Goal: Task Accomplishment & Management: Use online tool/utility

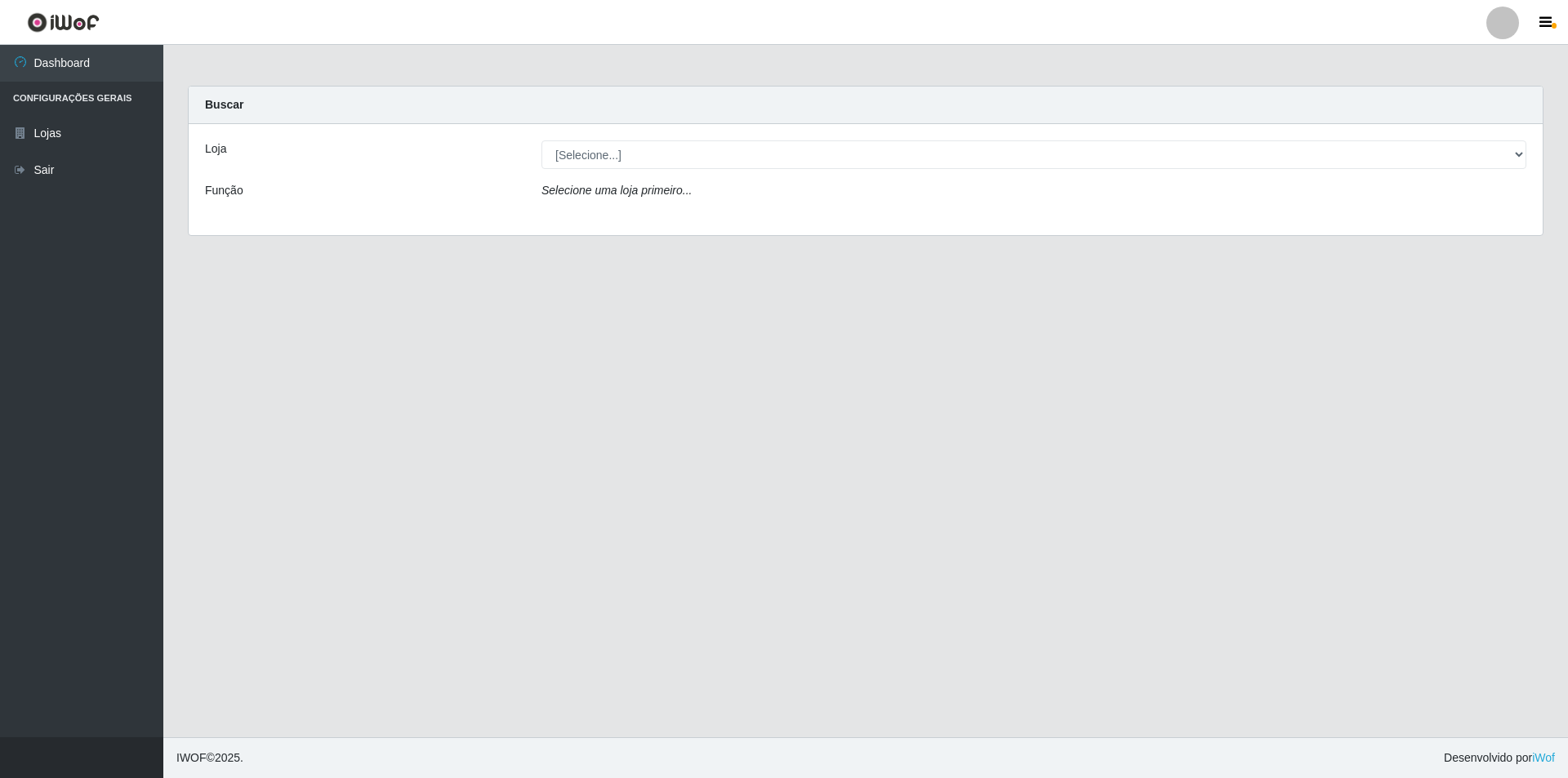
click at [720, 140] on div "Loja [Selecione...] Atacado Vem - Loja 31 São Francisco Função Selecione uma lo…" at bounding box center [866, 179] width 1355 height 111
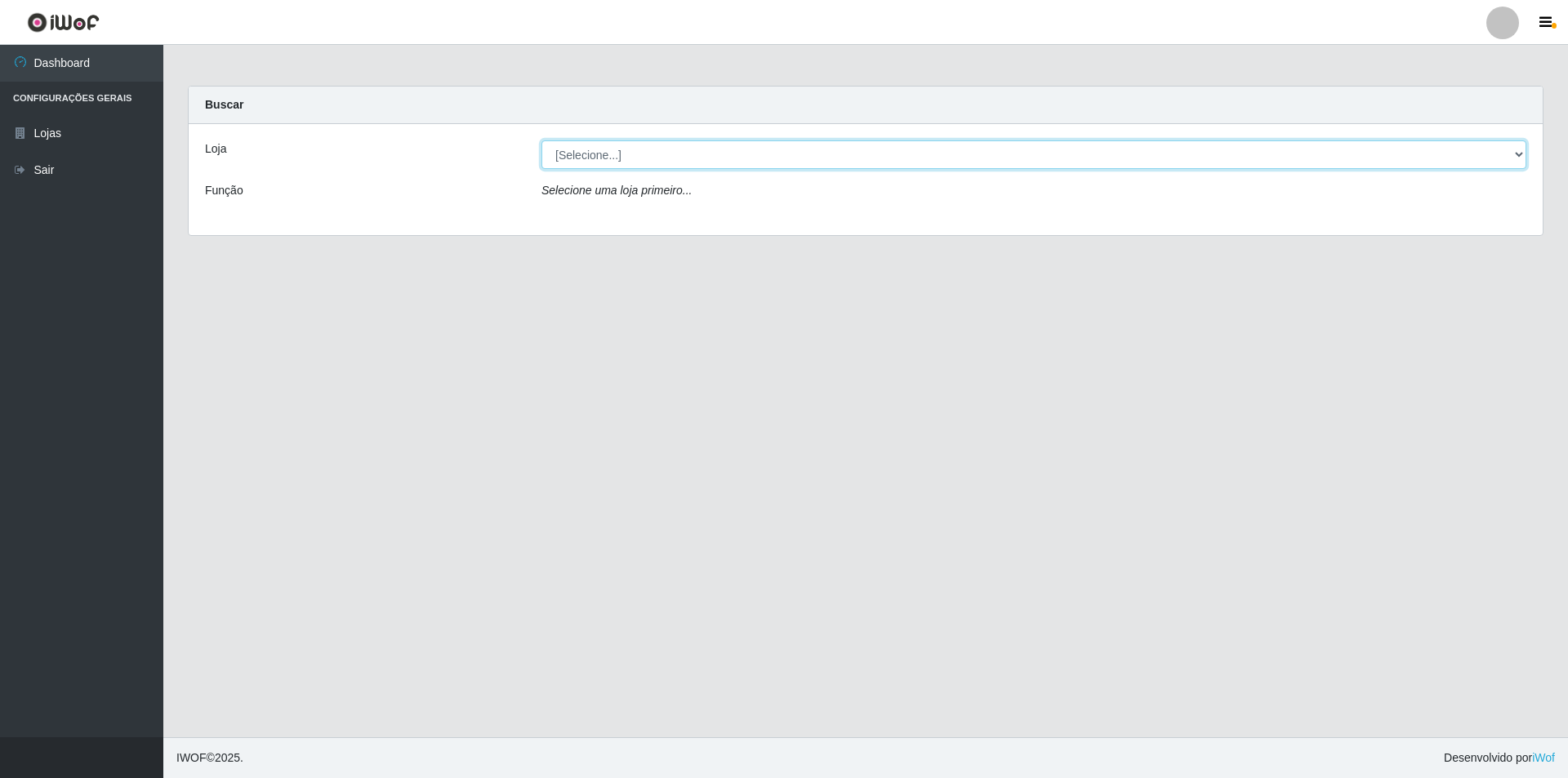
click at [717, 158] on select "[Selecione...] Atacado Vem - Loja 31 [GEOGRAPHIC_DATA]" at bounding box center [1034, 154] width 985 height 28
select select "437"
click at [541, 141] on select "[Selecione...] Atacado Vem - Loja 31 [GEOGRAPHIC_DATA]" at bounding box center [1034, 154] width 985 height 28
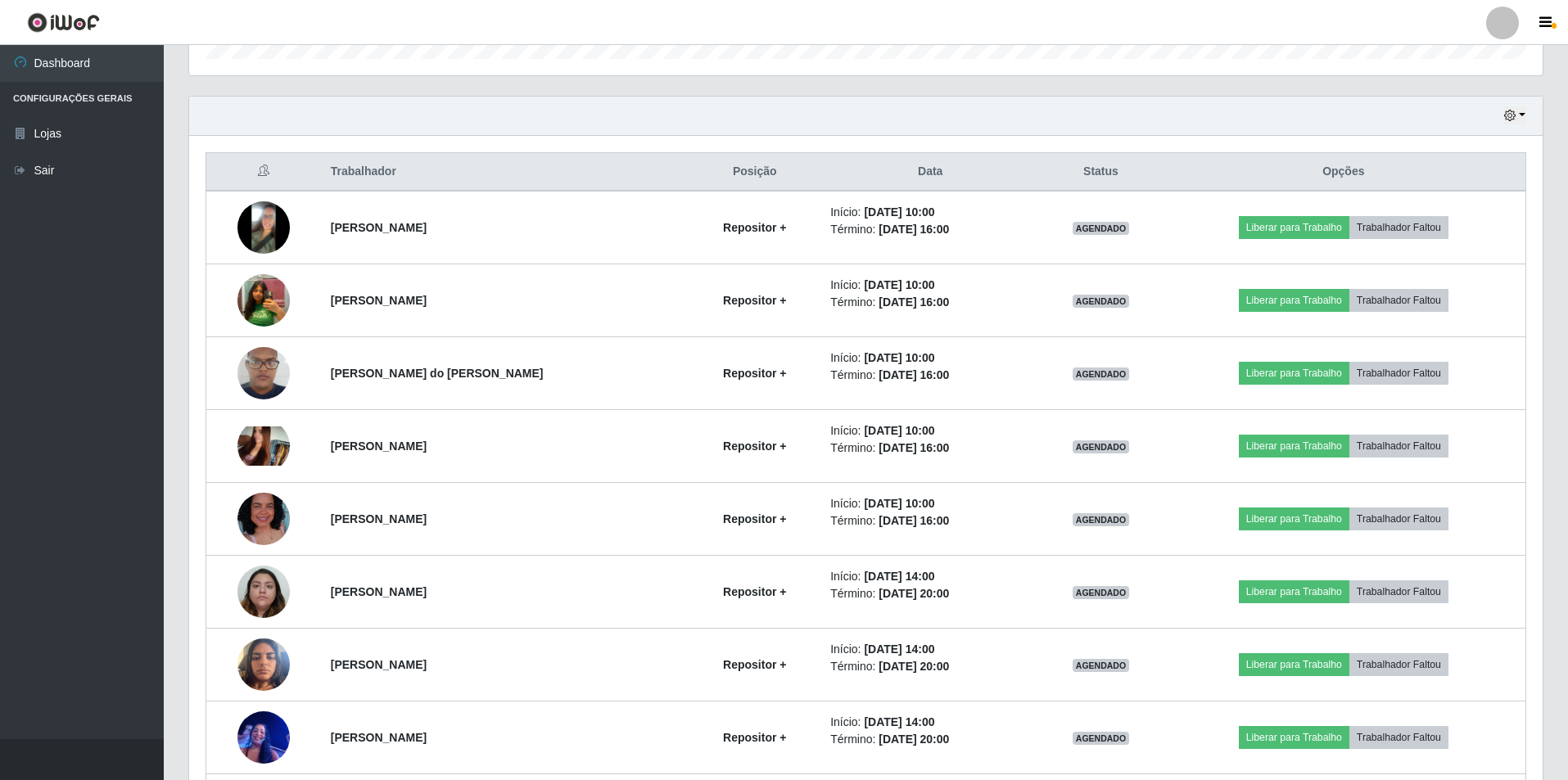
scroll to position [573, 0]
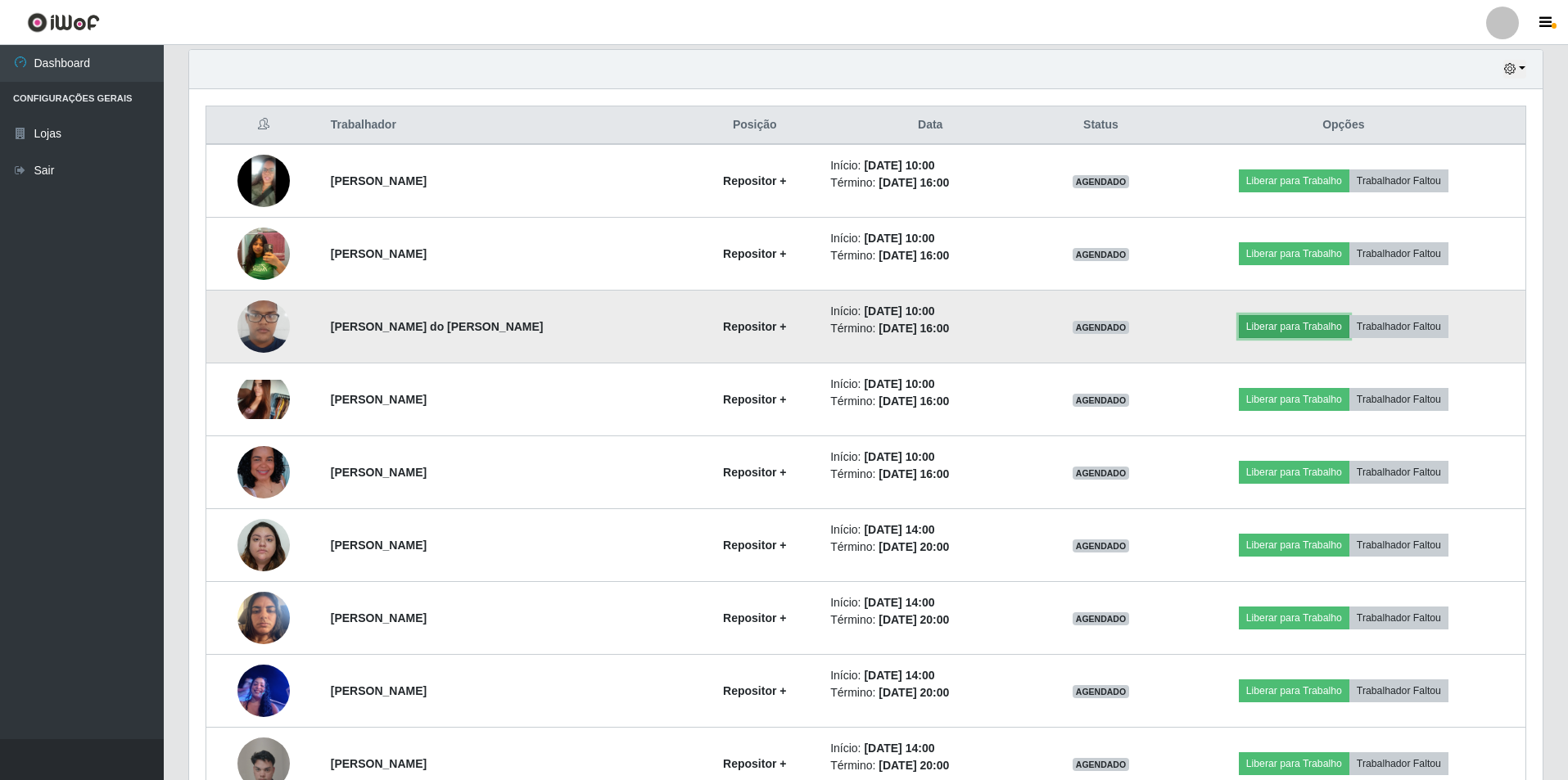
click at [1322, 317] on button "Liberar para Trabalho" at bounding box center [1294, 326] width 111 height 23
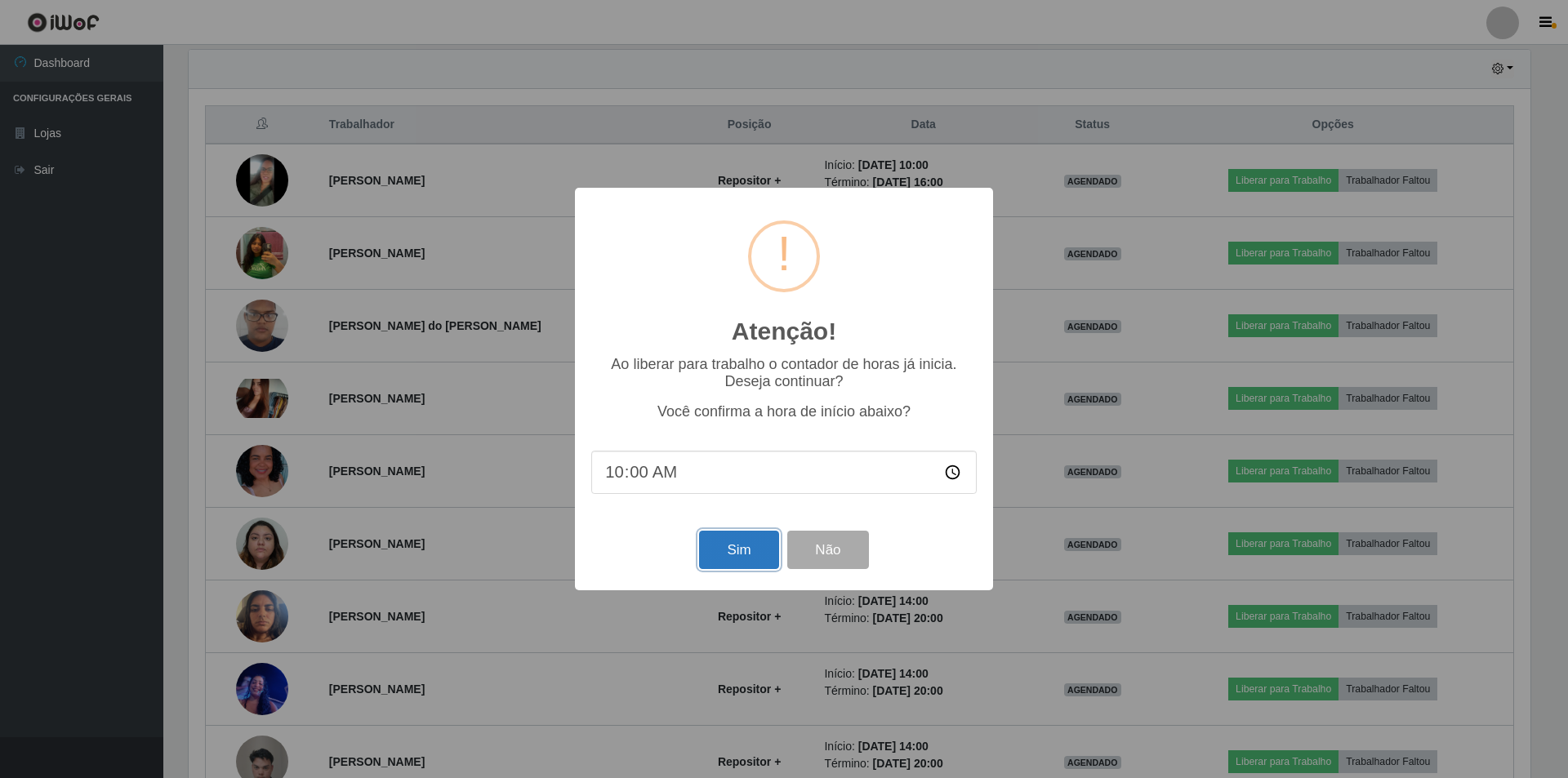
click at [740, 547] on button "Sim" at bounding box center [739, 550] width 79 height 39
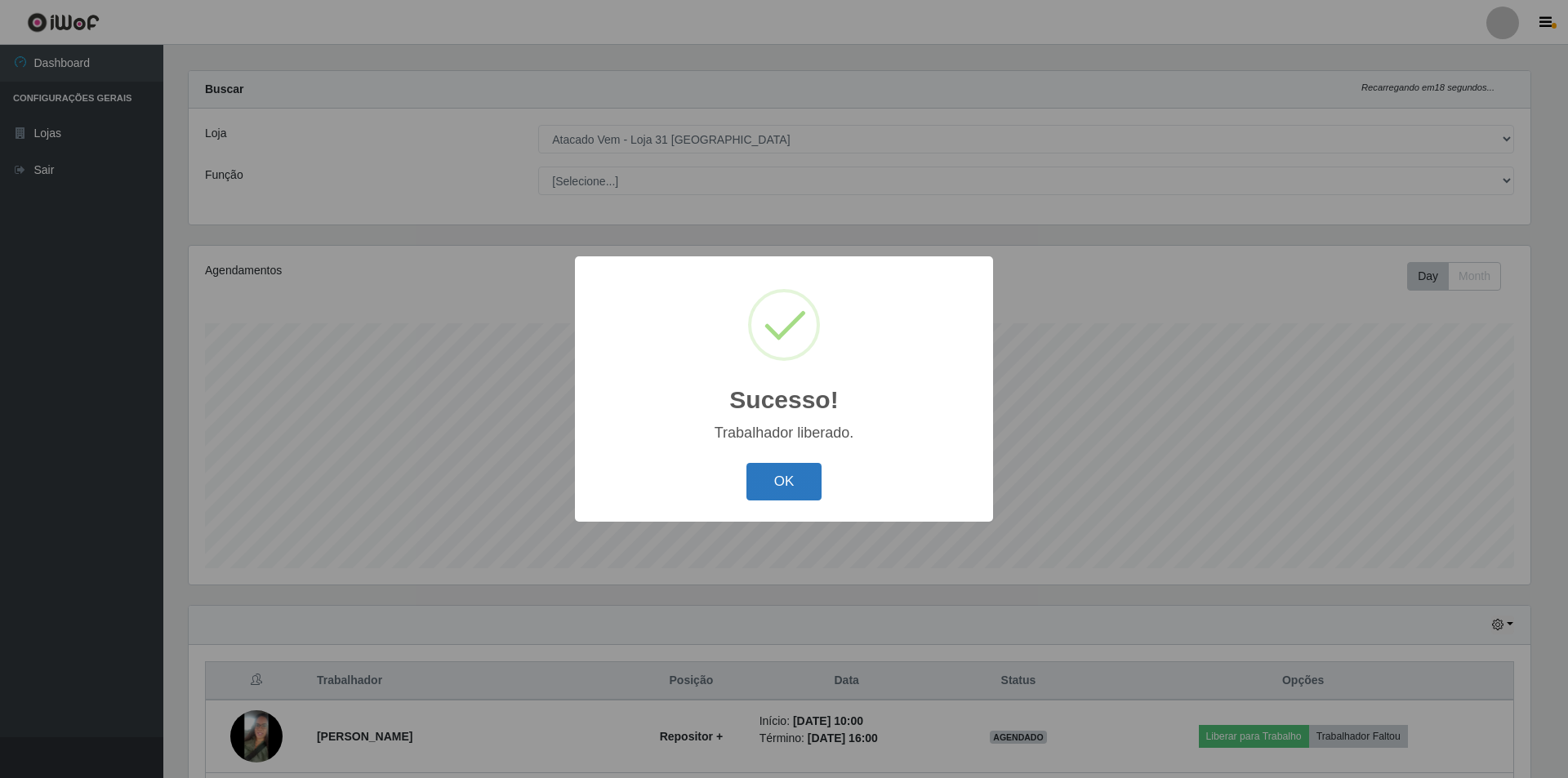
click at [776, 470] on button "OK" at bounding box center [784, 482] width 76 height 39
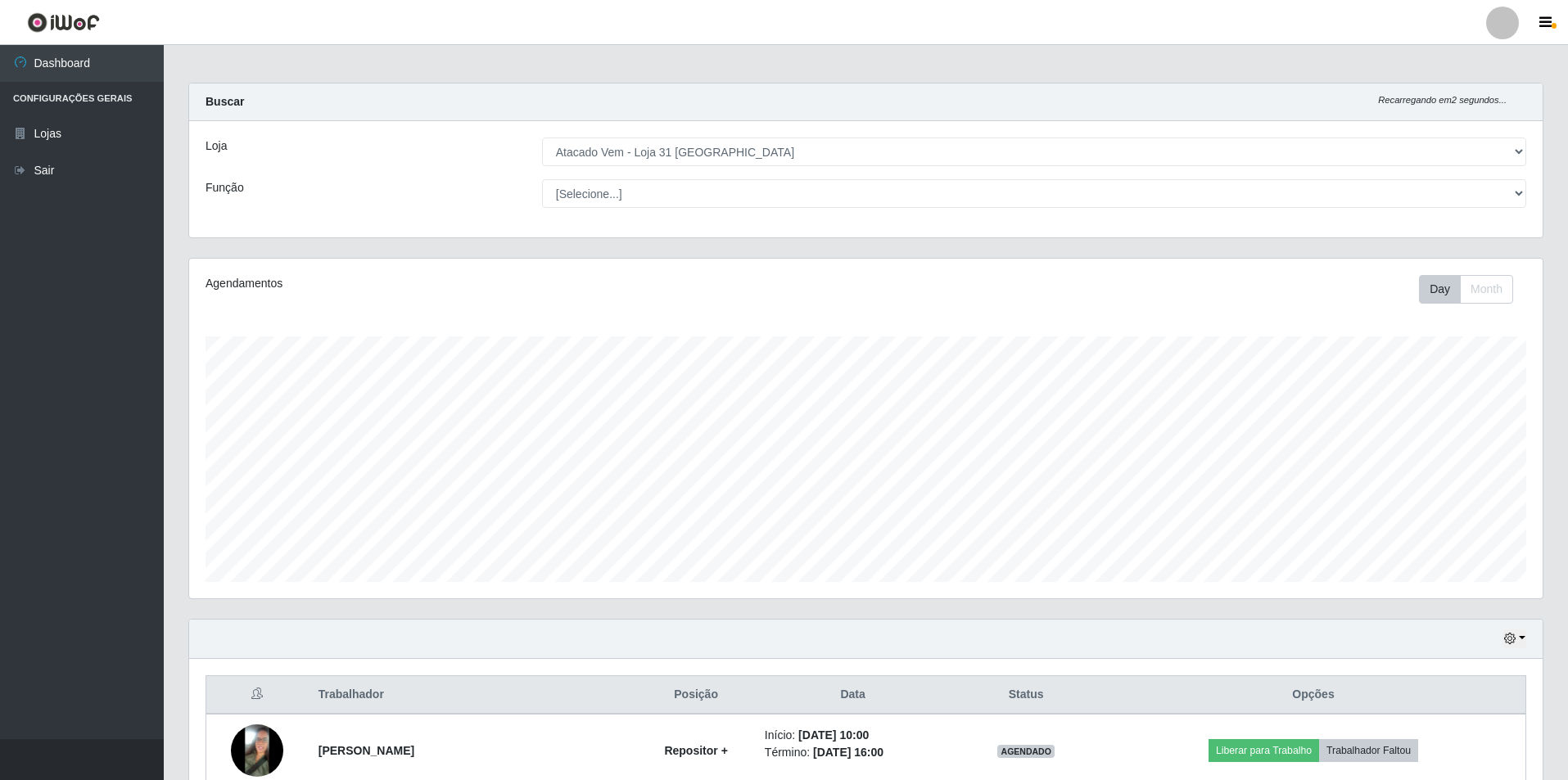
scroll to position [0, 0]
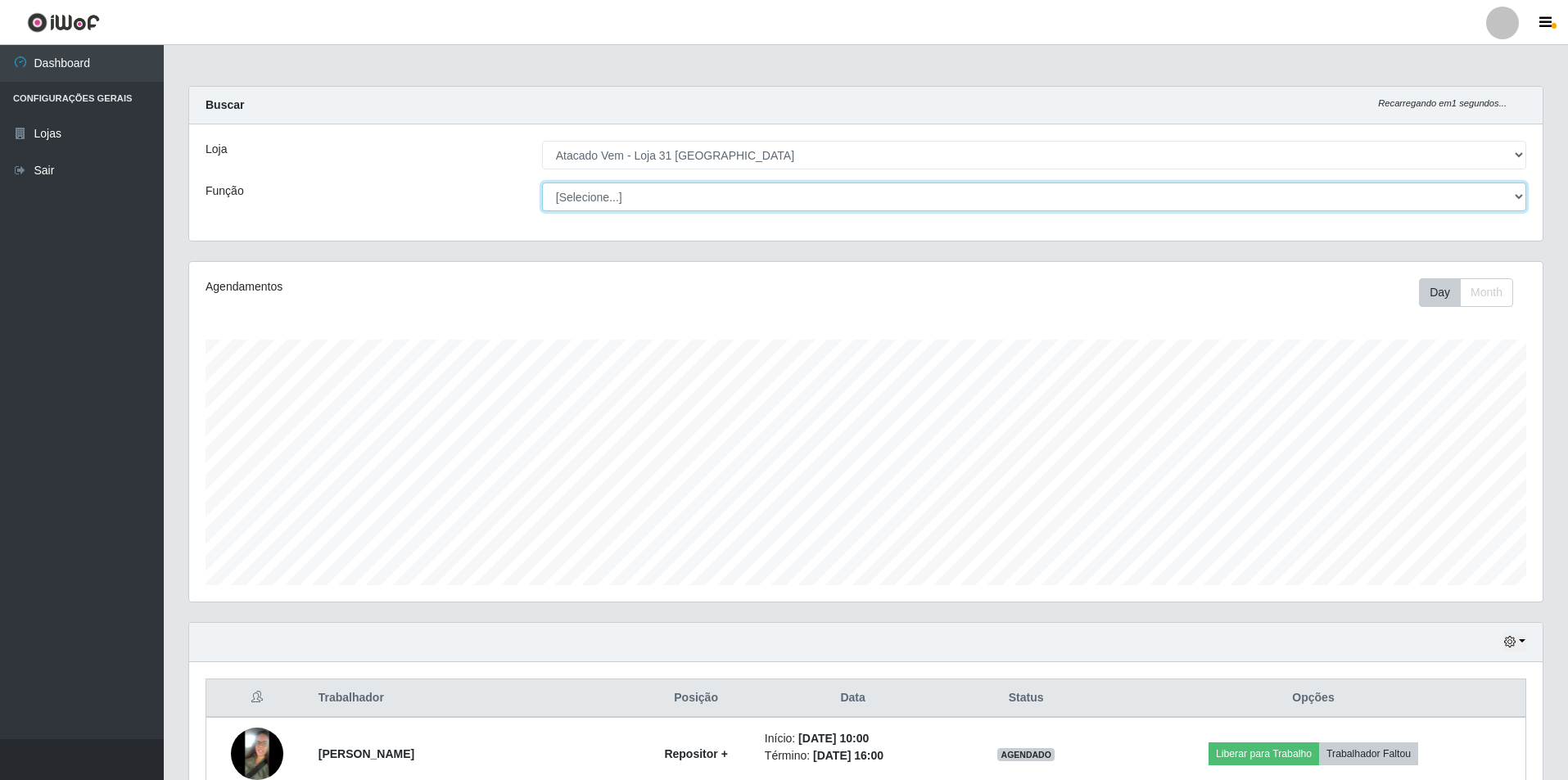
click at [708, 200] on select "[Selecione...] Carregador e Descarregador de Caminhão Carregador e Descarregado…" at bounding box center [1034, 196] width 984 height 29
click at [542, 182] on select "[Selecione...] Carregador e Descarregador de Caminhão Carregador e Descarregado…" at bounding box center [1034, 196] width 984 height 29
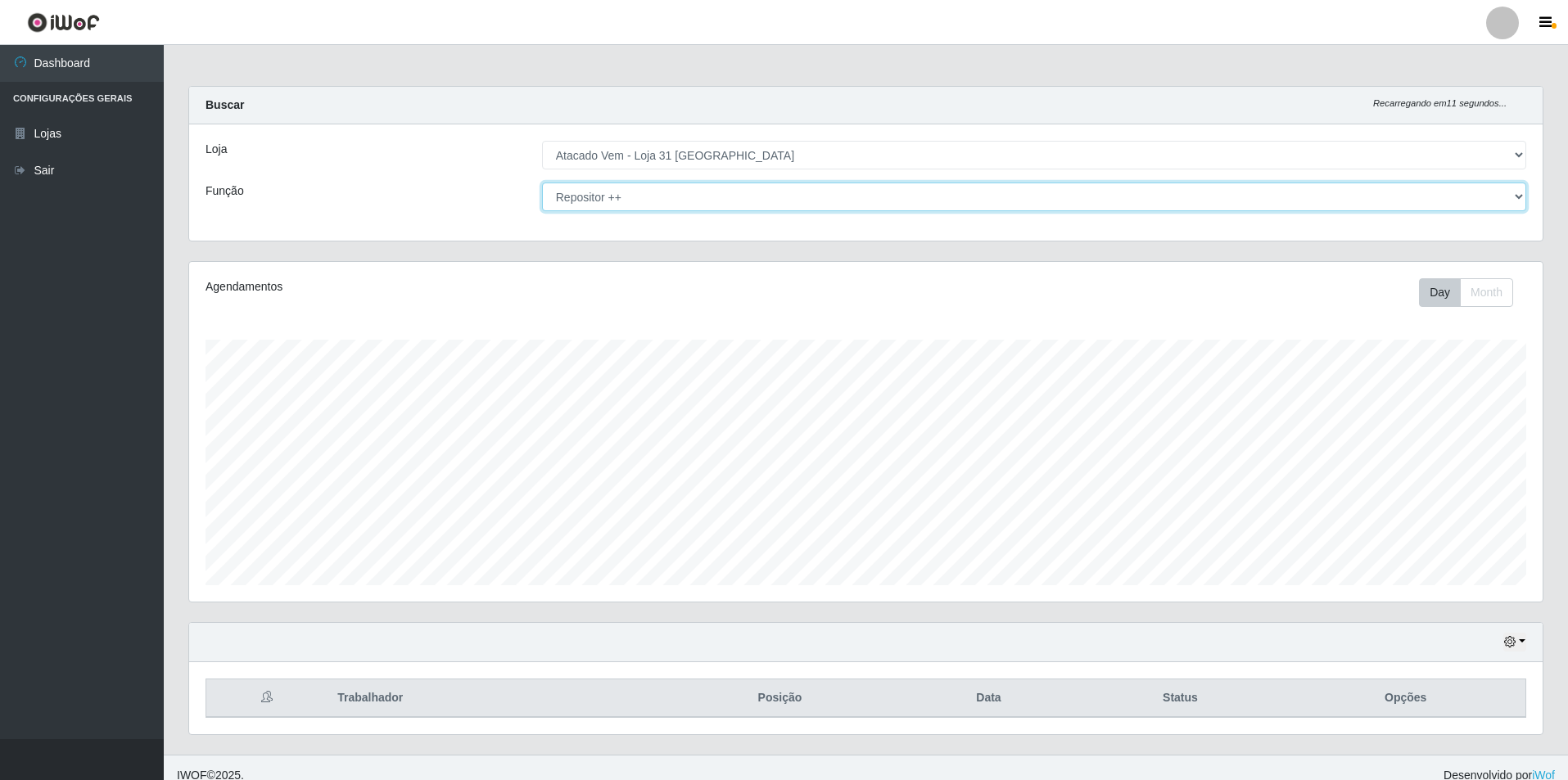
click at [691, 200] on select "[Selecione...] Carregador e Descarregador de Caminhão Carregador e Descarregado…" at bounding box center [1034, 196] width 984 height 29
select select "24"
click at [542, 182] on select "[Selecione...] Carregador e Descarregador de Caminhão Carregador e Descarregado…" at bounding box center [1034, 196] width 984 height 29
click at [69, 138] on link "Lojas" at bounding box center [82, 134] width 164 height 37
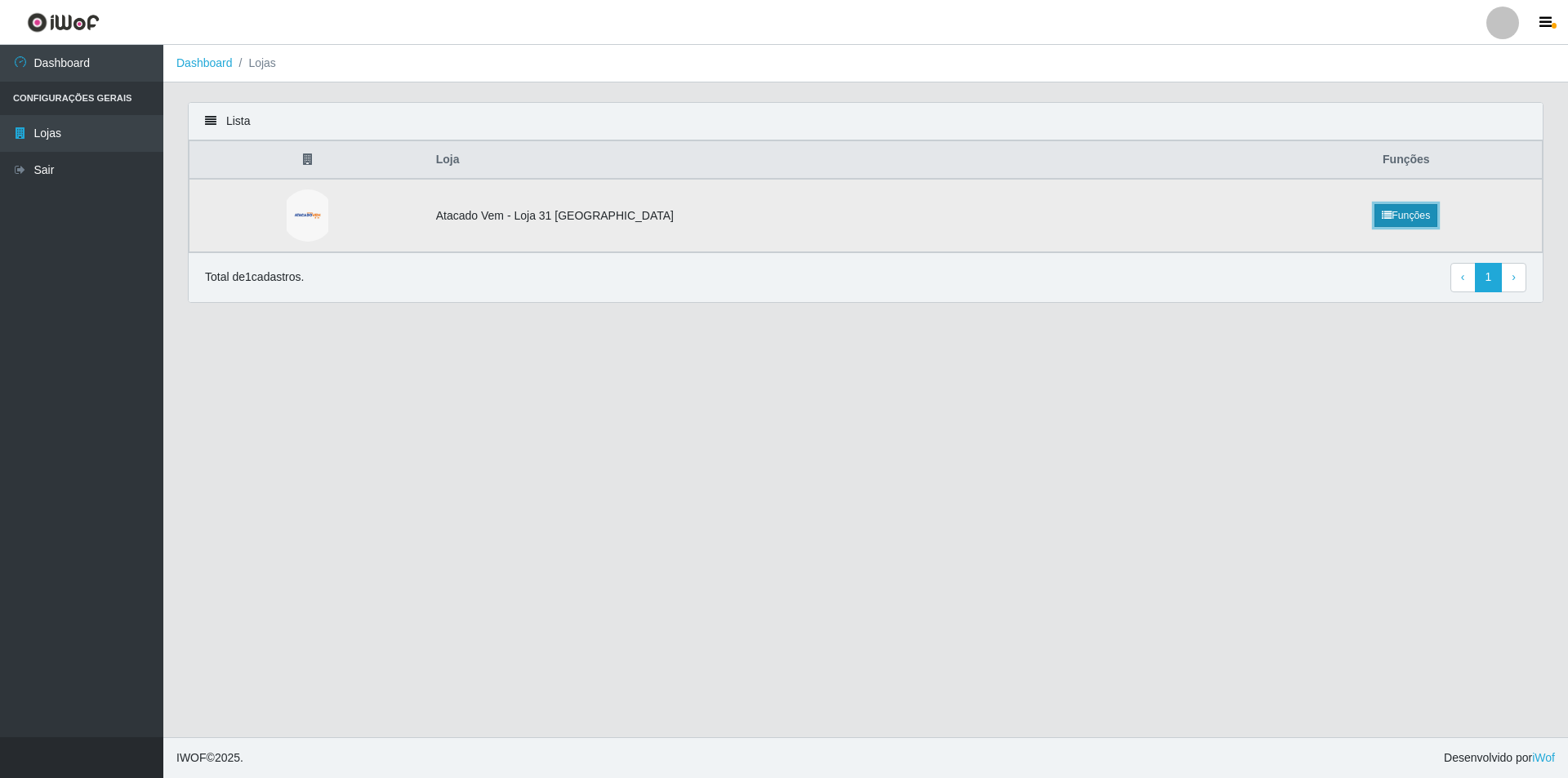
click at [1377, 207] on link "Funções" at bounding box center [1406, 215] width 62 height 23
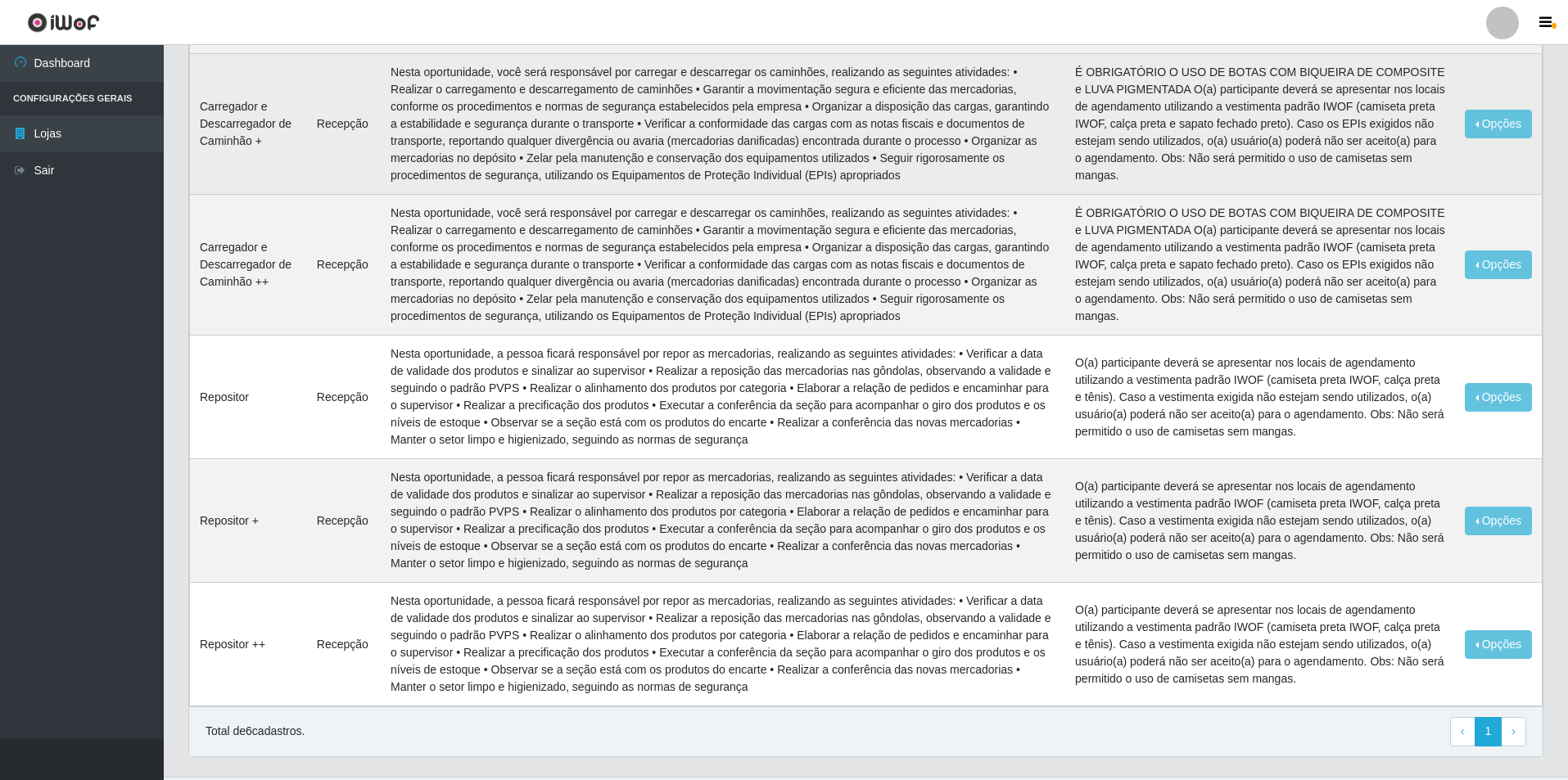
scroll to position [321, 0]
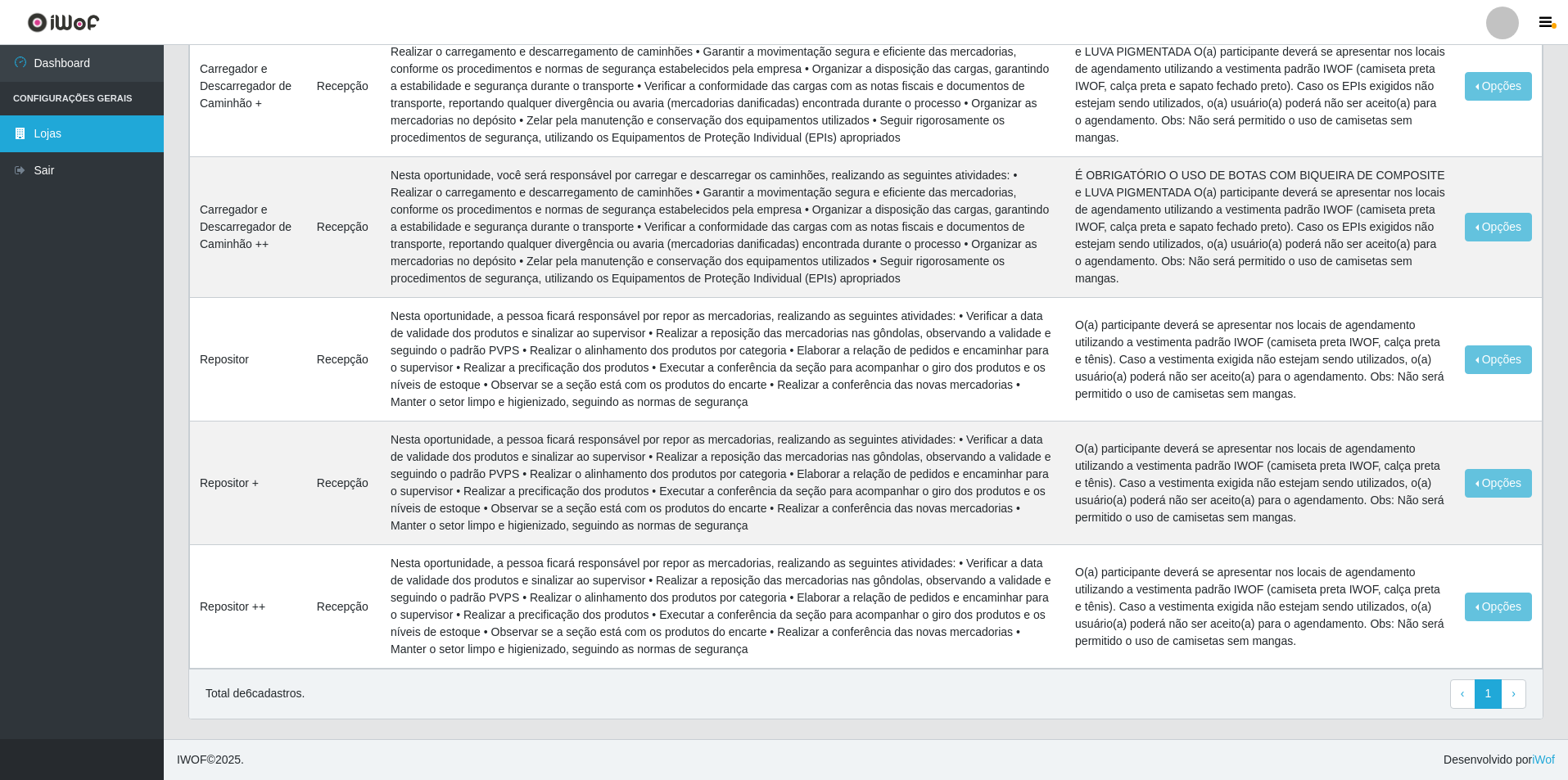
click at [54, 122] on link "Lojas" at bounding box center [82, 134] width 164 height 37
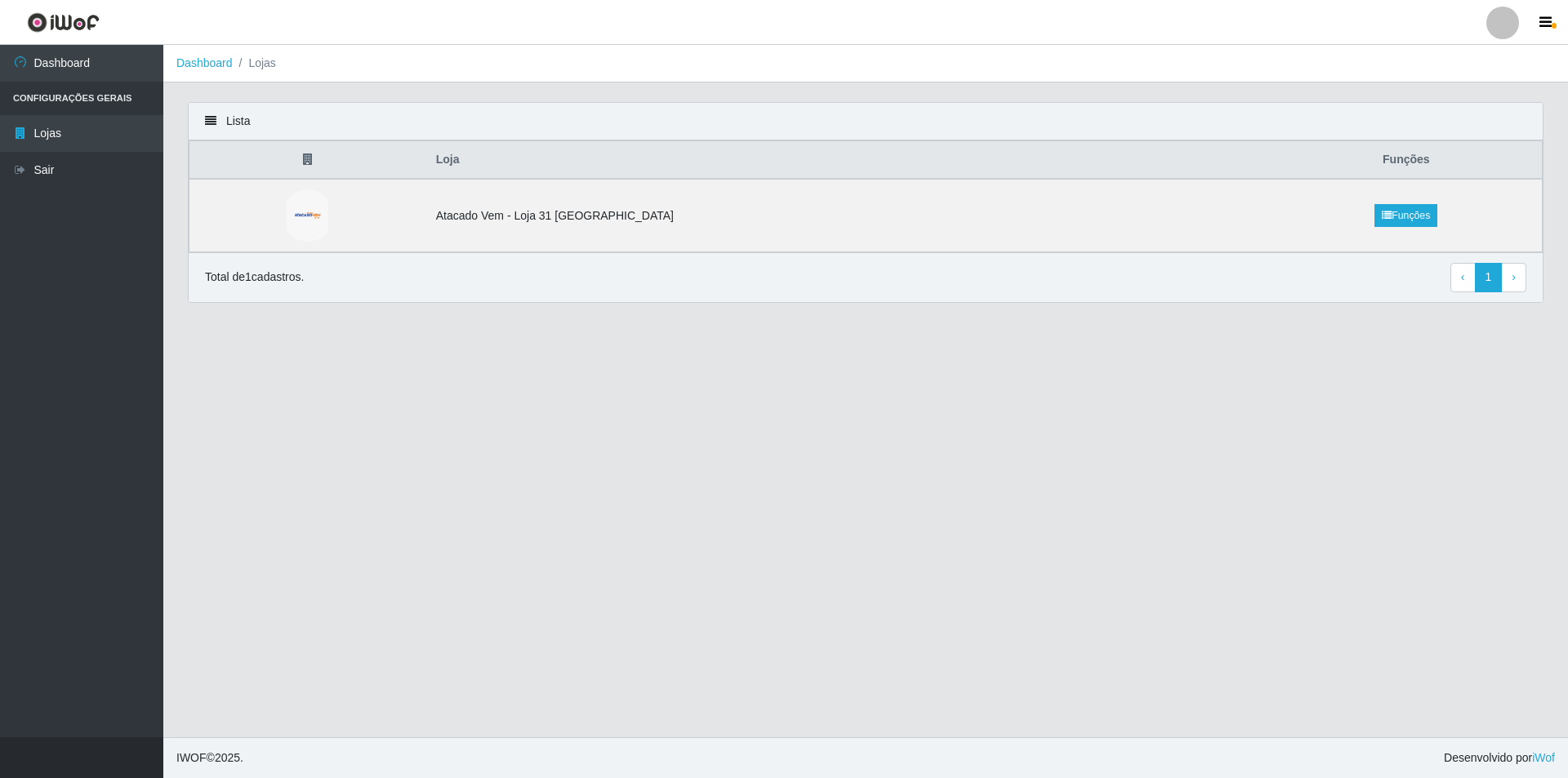
click at [77, 21] on img at bounding box center [62, 22] width 73 height 20
click at [202, 57] on link "Dashboard" at bounding box center [204, 62] width 56 height 13
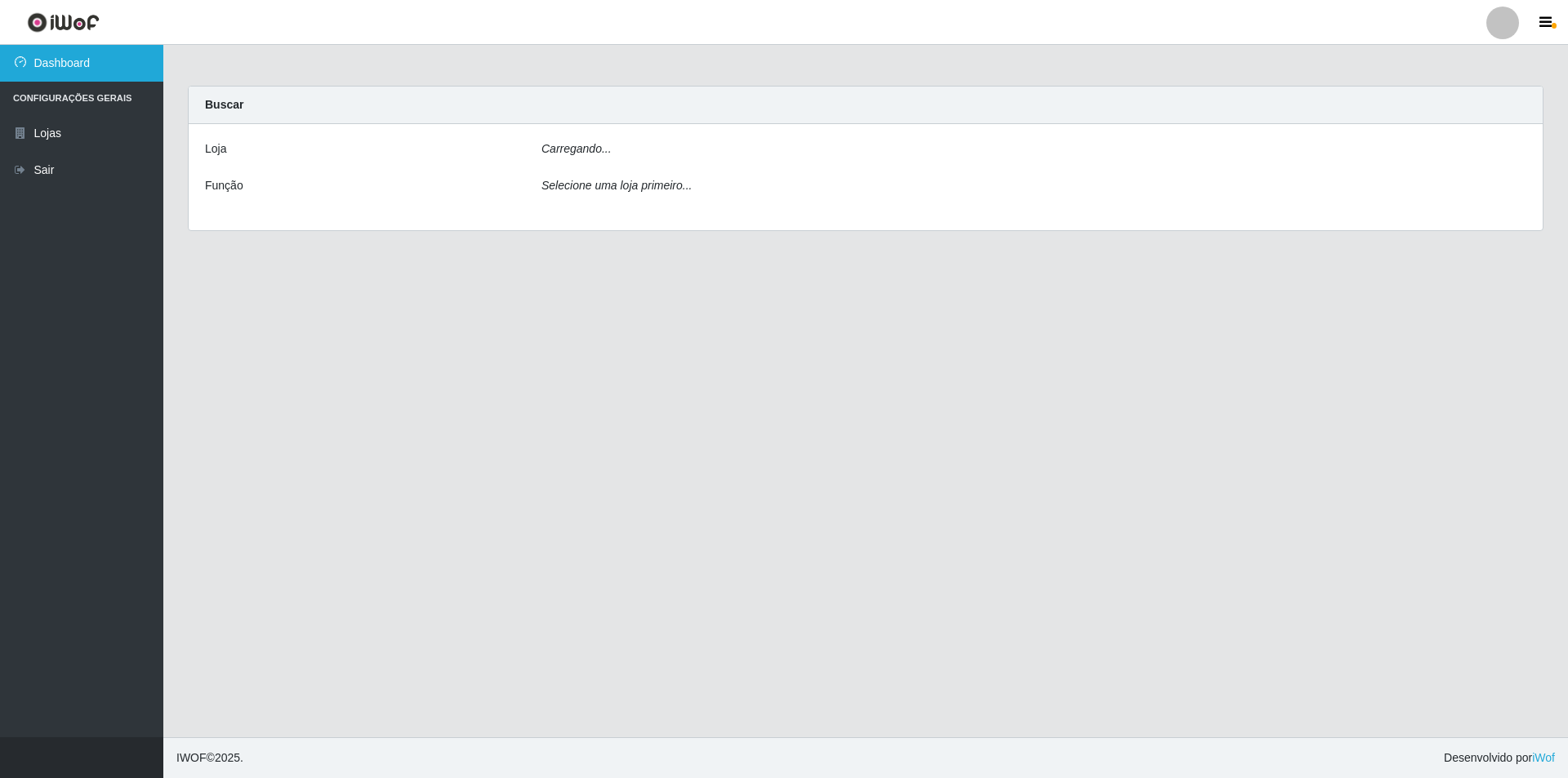
click at [41, 62] on link "Dashboard" at bounding box center [82, 63] width 164 height 37
click at [44, 20] on img at bounding box center [62, 22] width 73 height 20
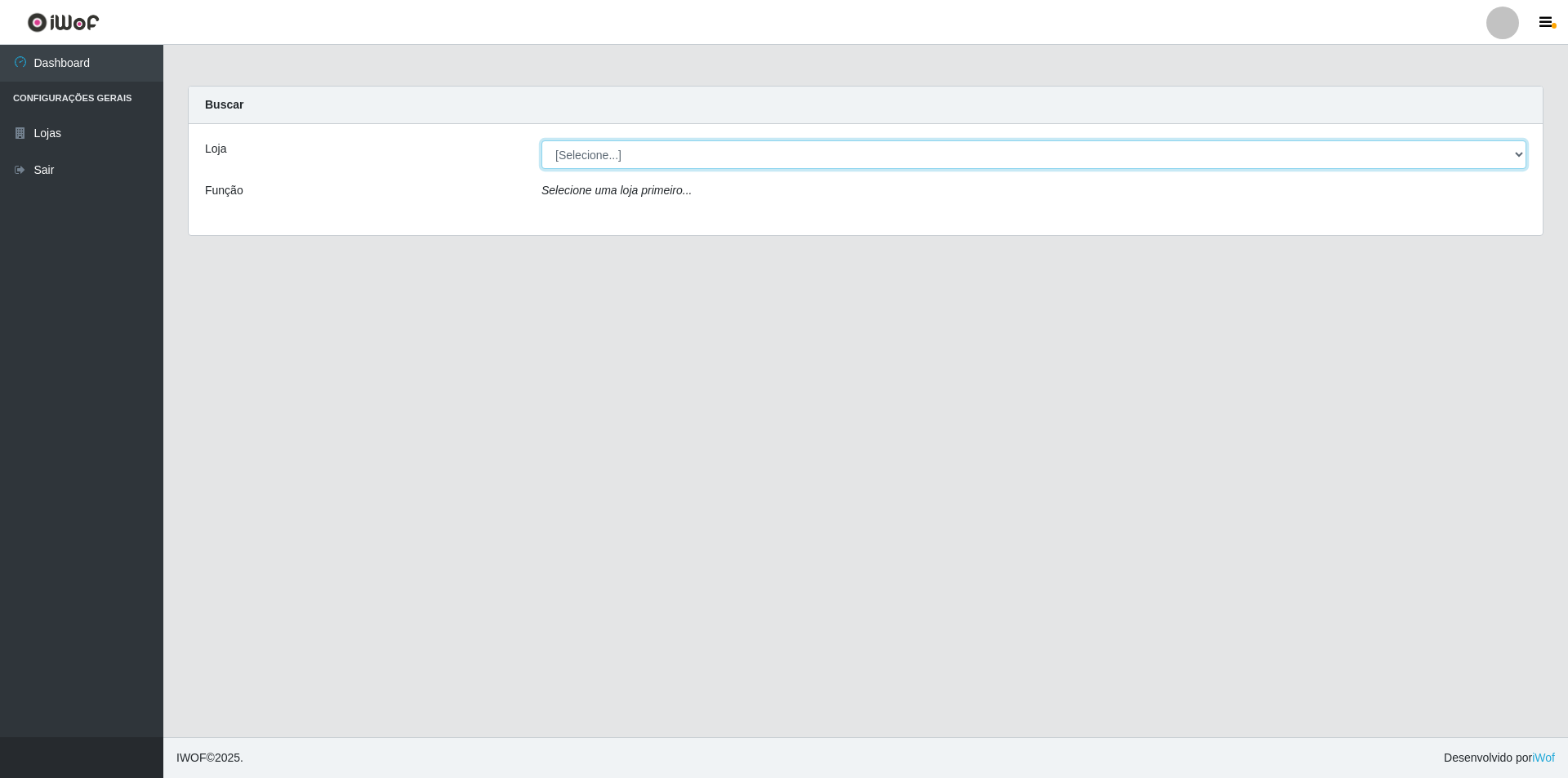
click at [665, 145] on select "[Selecione...] Atacado Vem - Loja 31 [GEOGRAPHIC_DATA]" at bounding box center [1034, 154] width 985 height 28
select select "437"
click at [541, 141] on select "[Selecione...] Atacado Vem - Loja 31 [GEOGRAPHIC_DATA]" at bounding box center [1034, 154] width 985 height 28
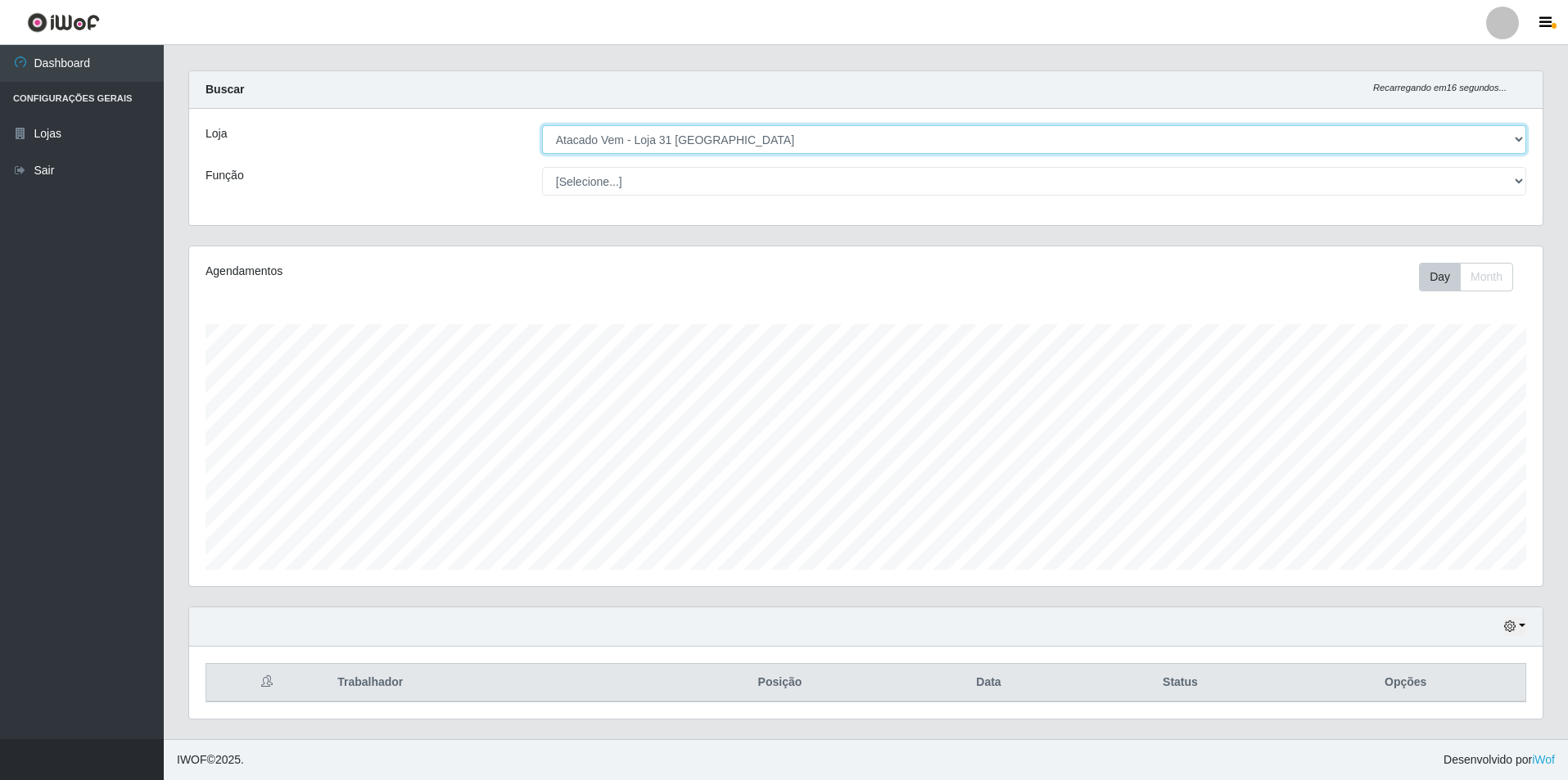
scroll to position [16, 0]
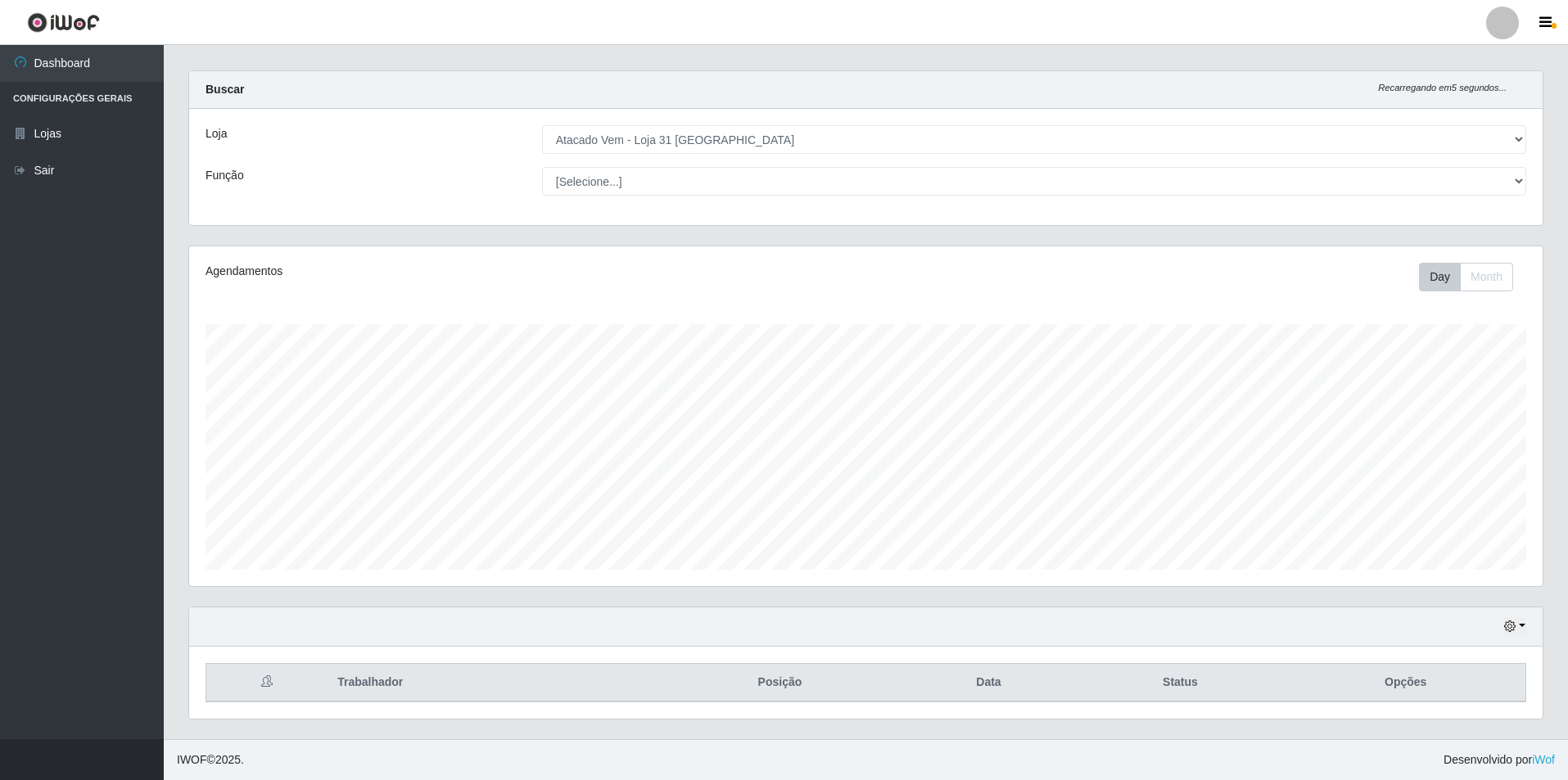
click at [1550, 224] on div "Carregando... Buscar Recarregando em 5 segundos... Loja [Selecione...] Atacado …" at bounding box center [866, 157] width 1380 height 175
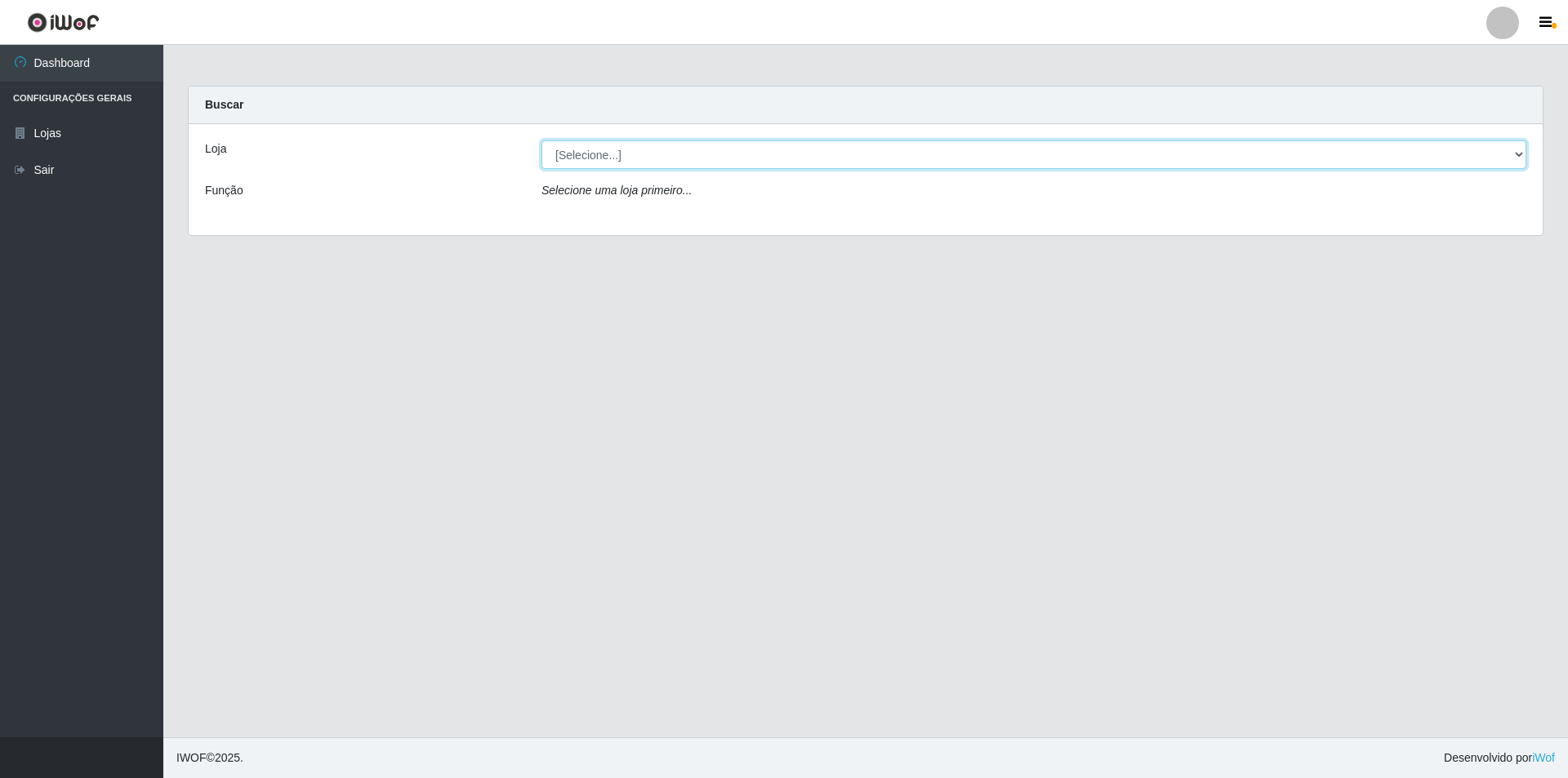
click at [614, 150] on select "[Selecione...] Atacado Vem - Loja 31 [GEOGRAPHIC_DATA]" at bounding box center [1034, 154] width 985 height 28
select select "437"
click at [541, 141] on select "[Selecione...] Atacado Vem - Loja 31 [GEOGRAPHIC_DATA]" at bounding box center [1034, 154] width 985 height 28
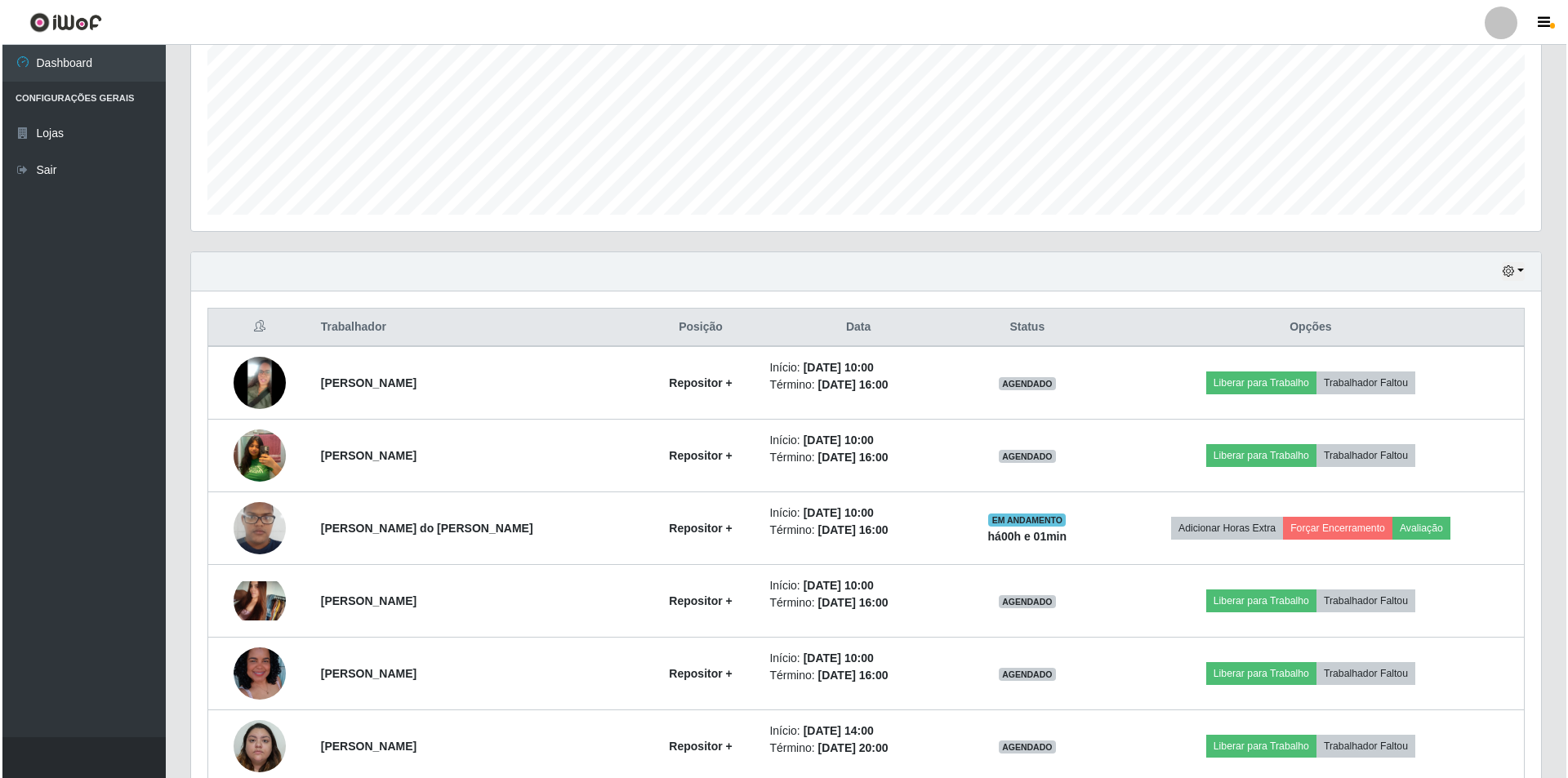
scroll to position [408, 0]
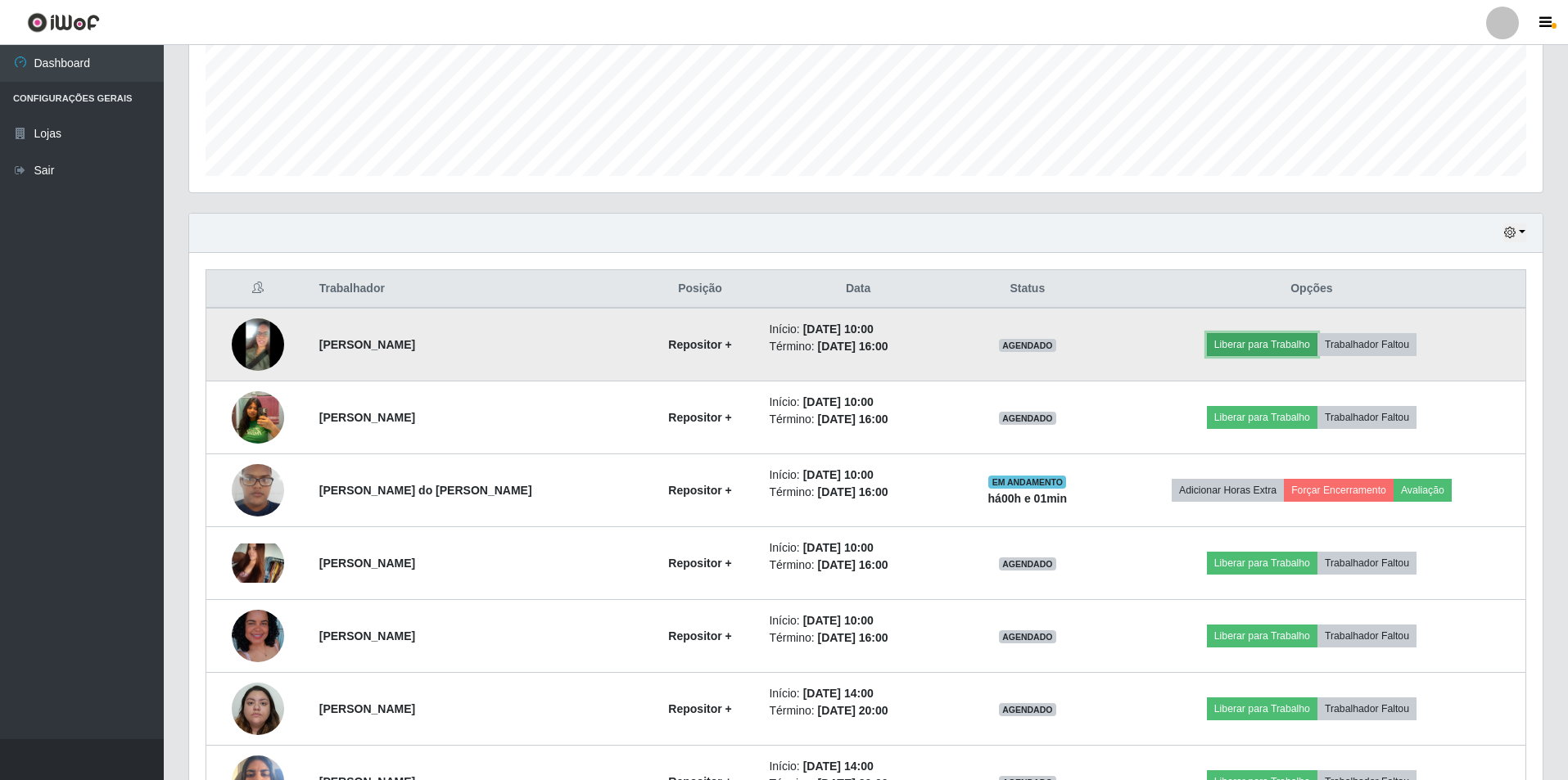
click at [1247, 348] on button "Liberar para Trabalho" at bounding box center [1262, 344] width 111 height 23
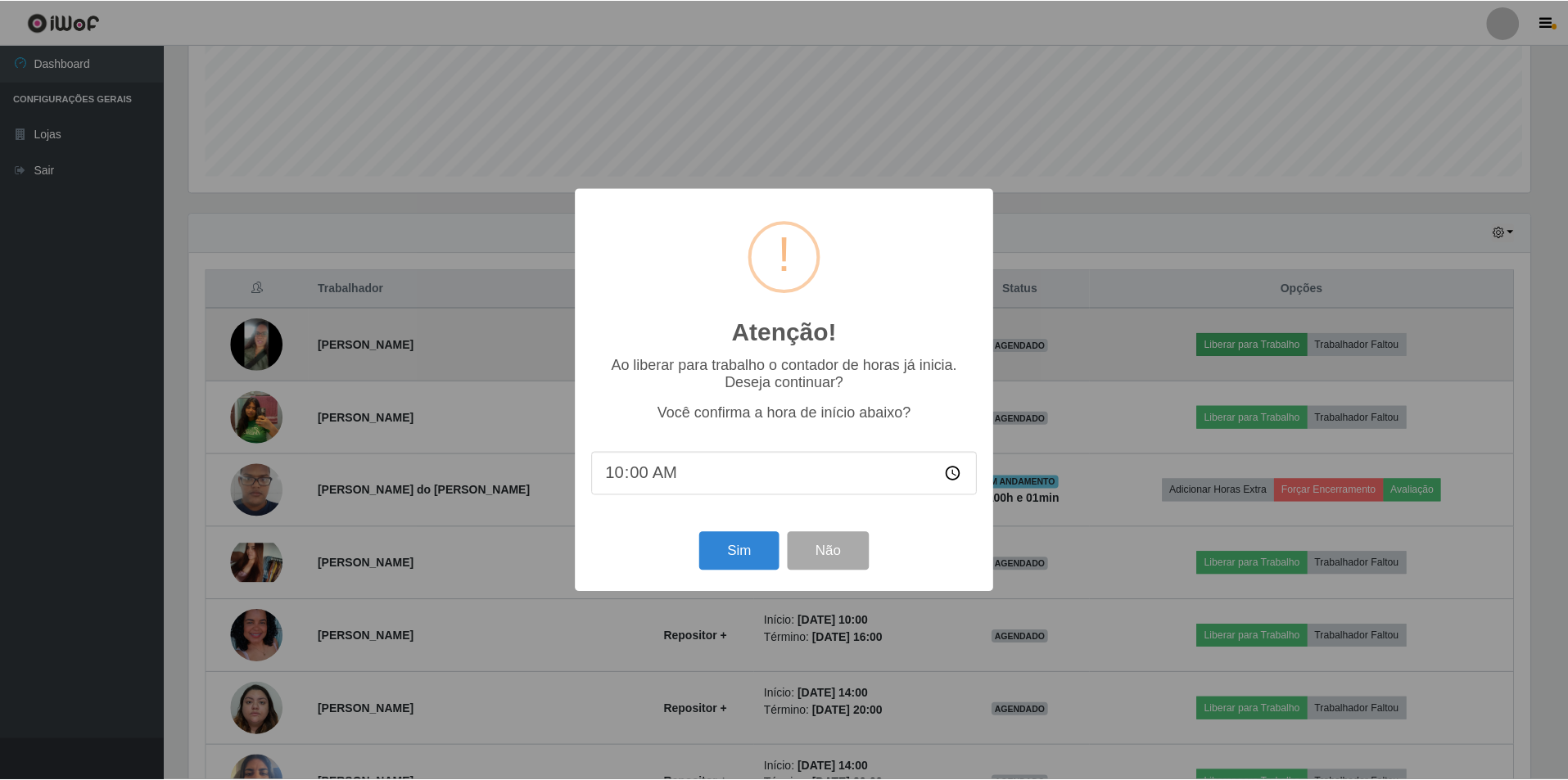
scroll to position [340, 1345]
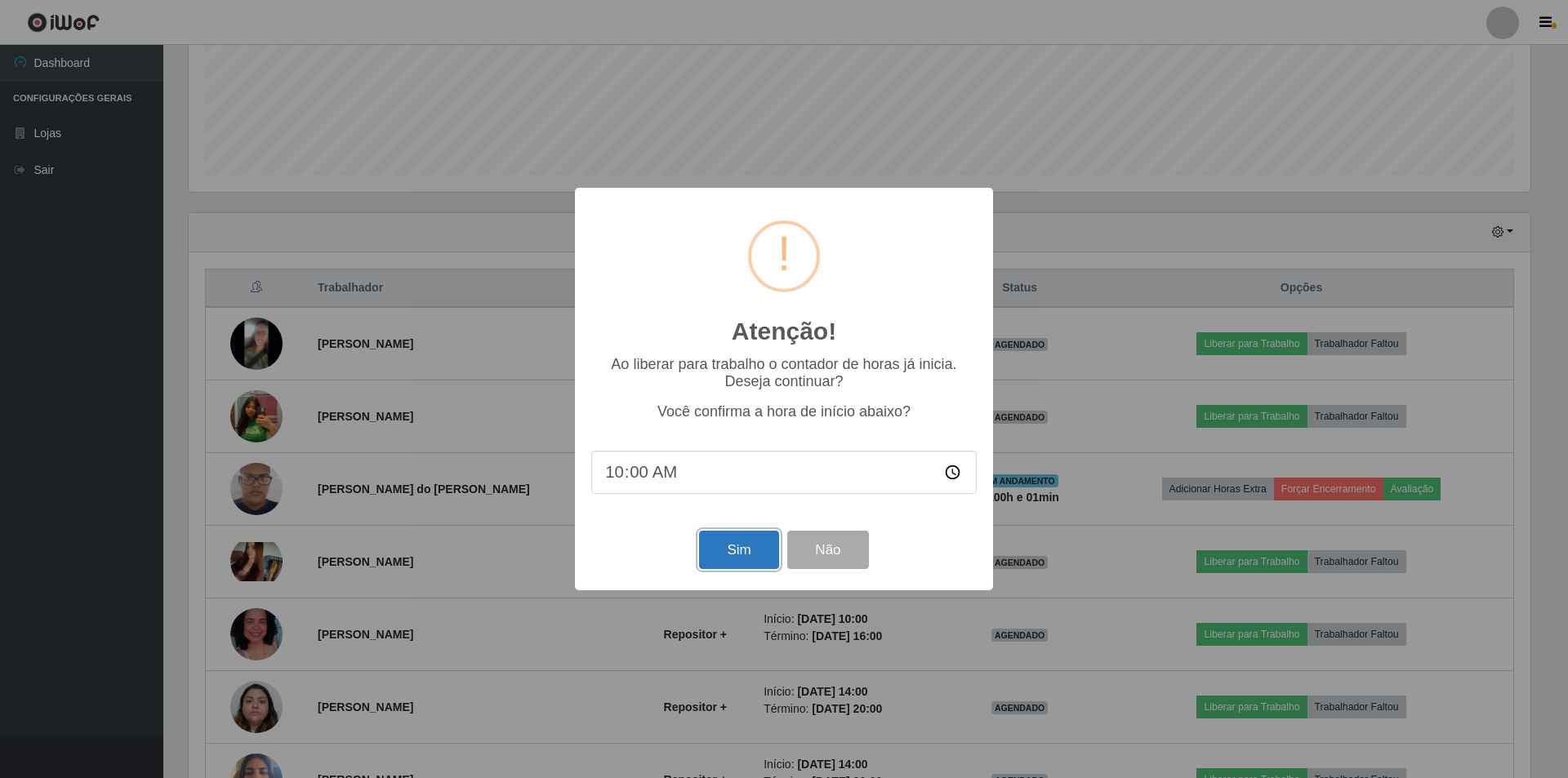
click at [744, 551] on button "Sim" at bounding box center [739, 550] width 79 height 39
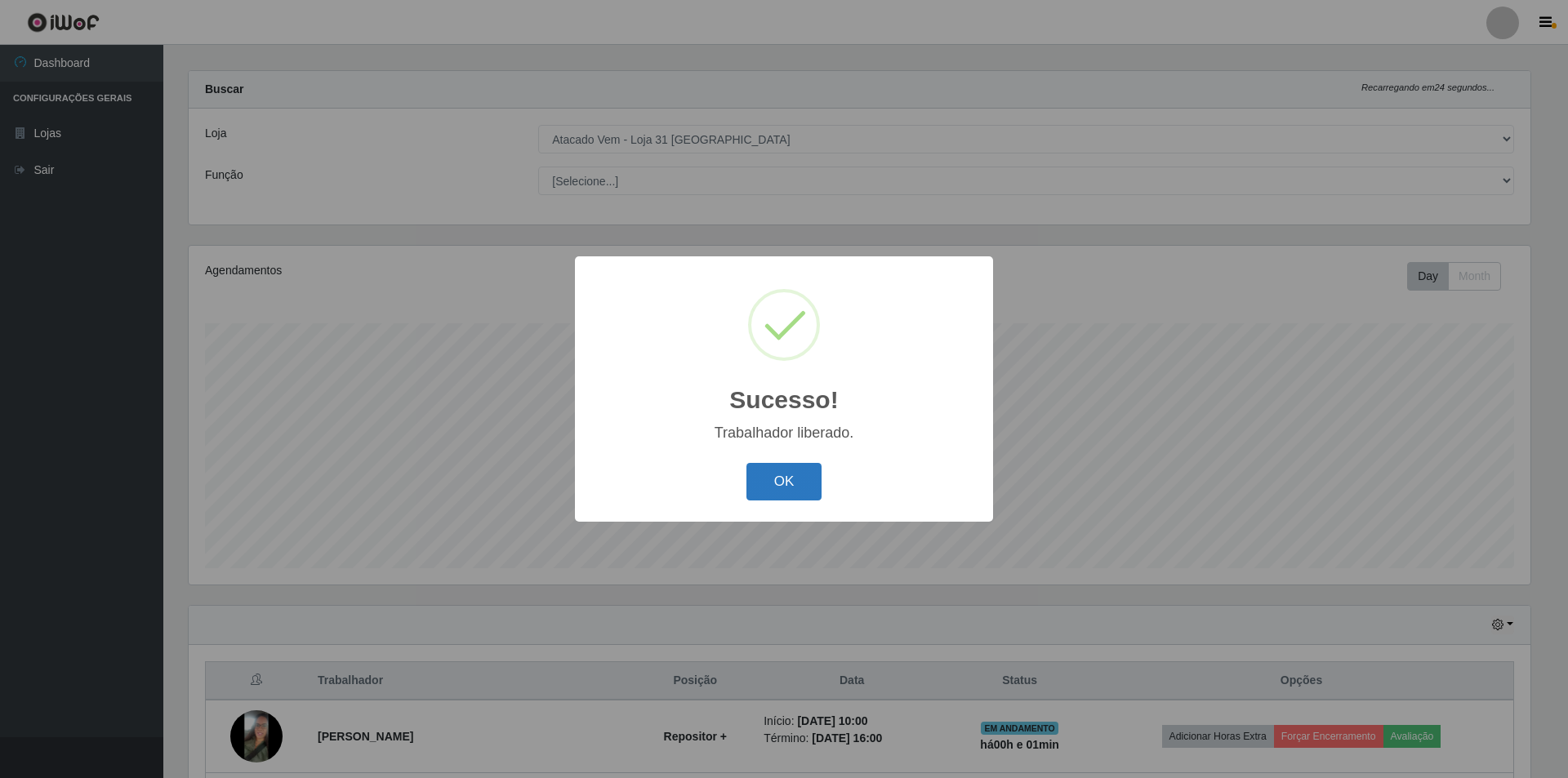
click at [789, 474] on button "OK" at bounding box center [784, 482] width 76 height 39
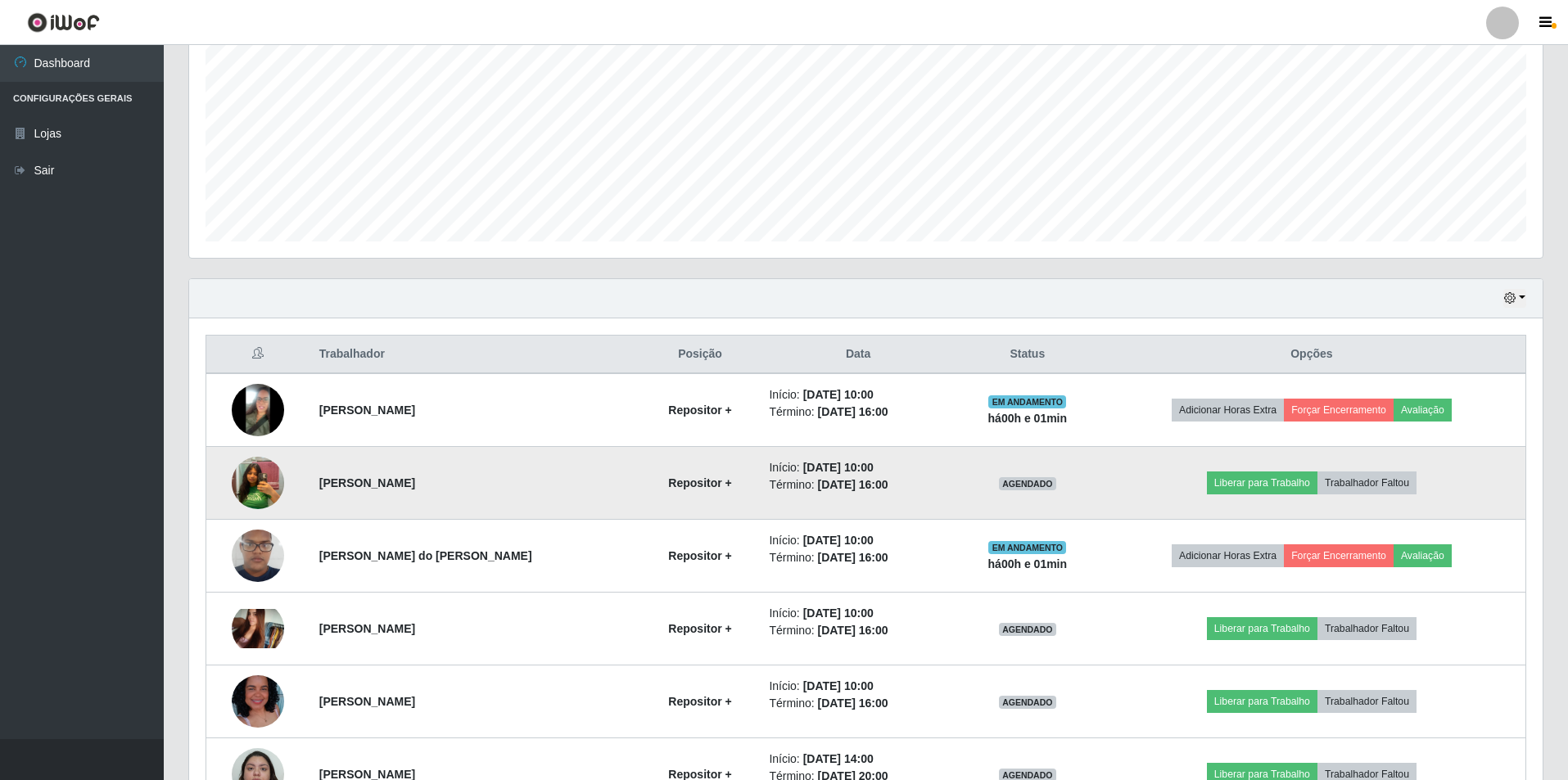
scroll to position [425, 0]
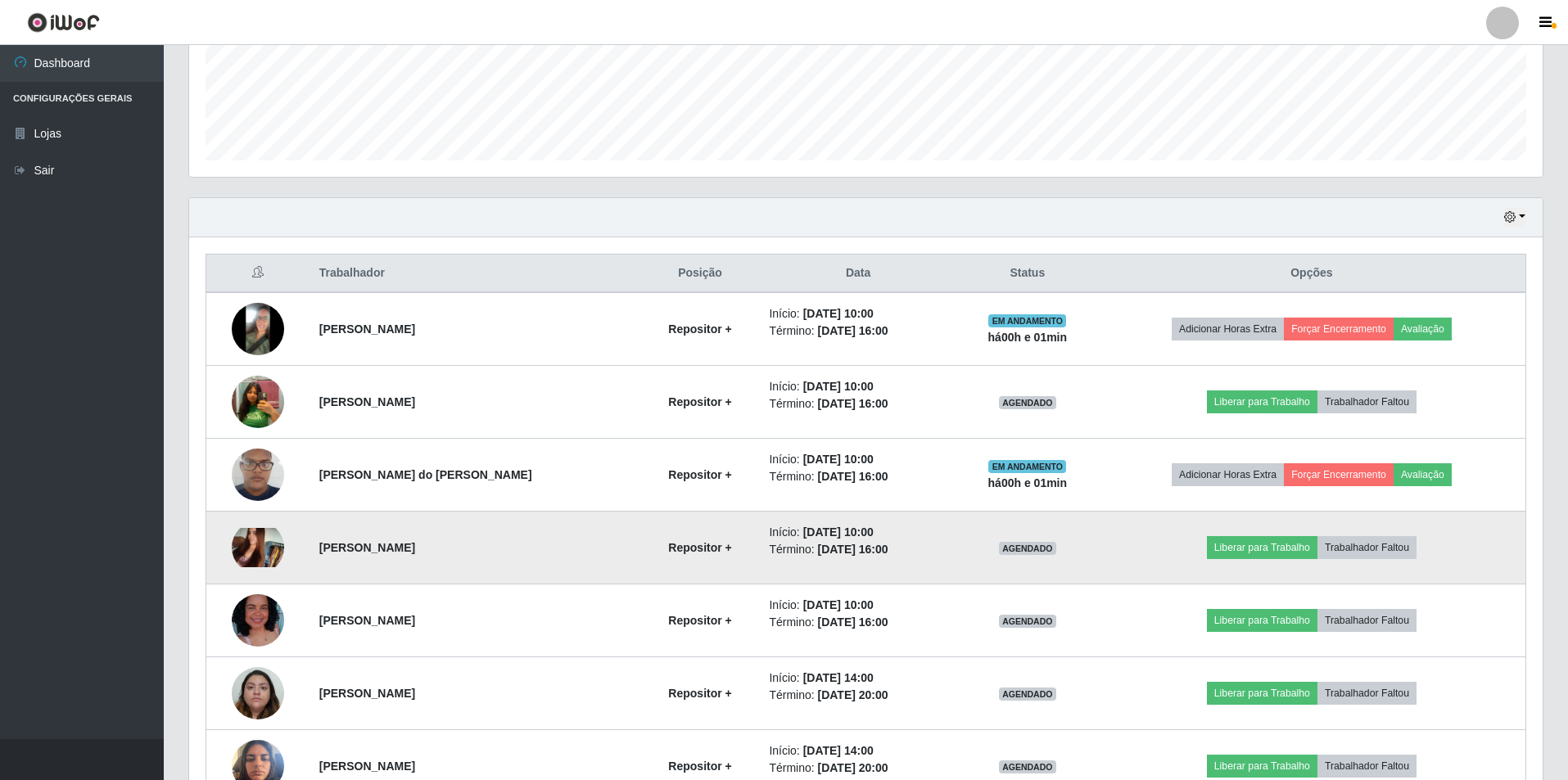
click at [255, 547] on img at bounding box center [258, 547] width 53 height 40
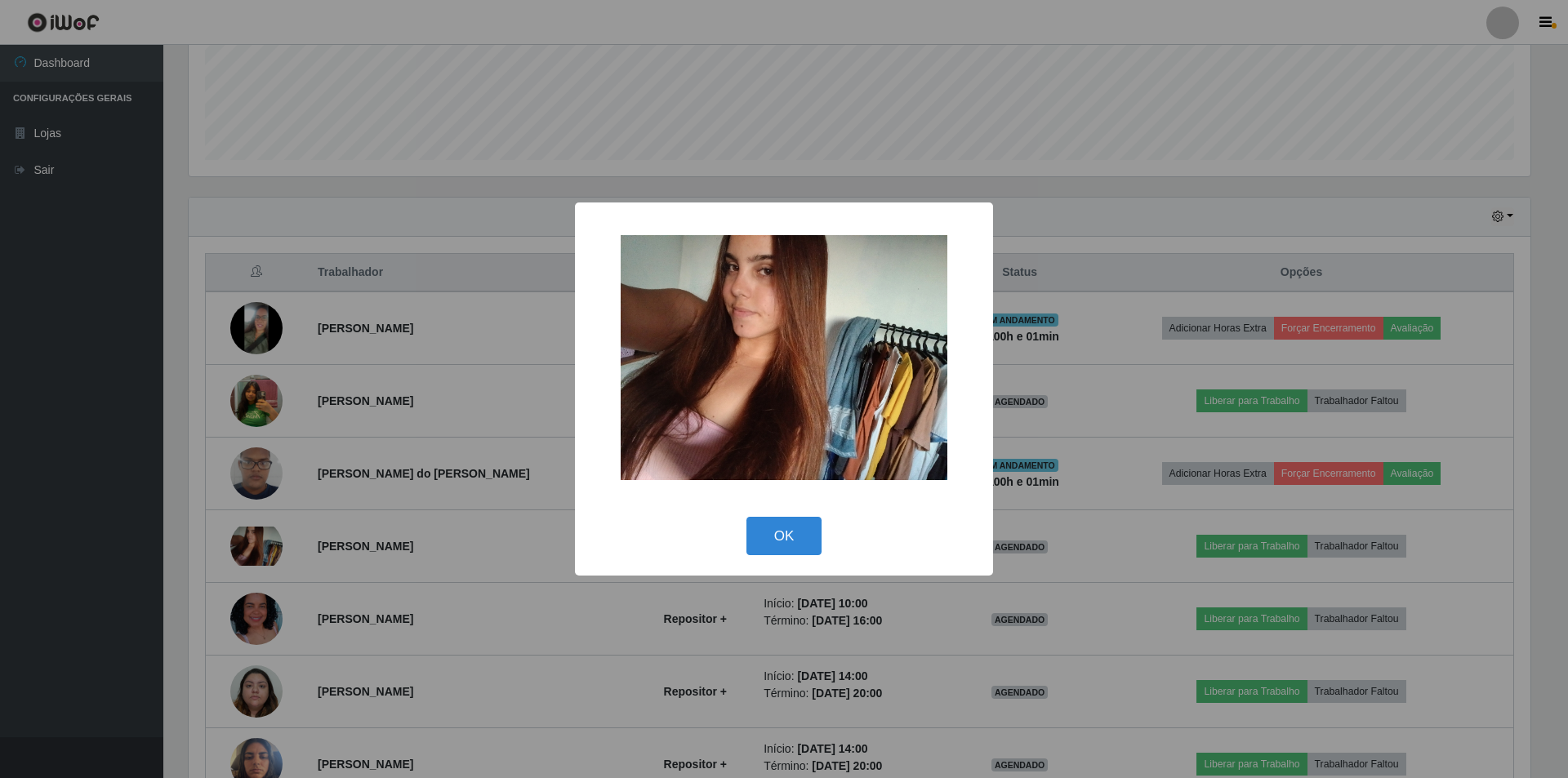
click at [353, 480] on div "× OK Cancel" at bounding box center [784, 389] width 1568 height 778
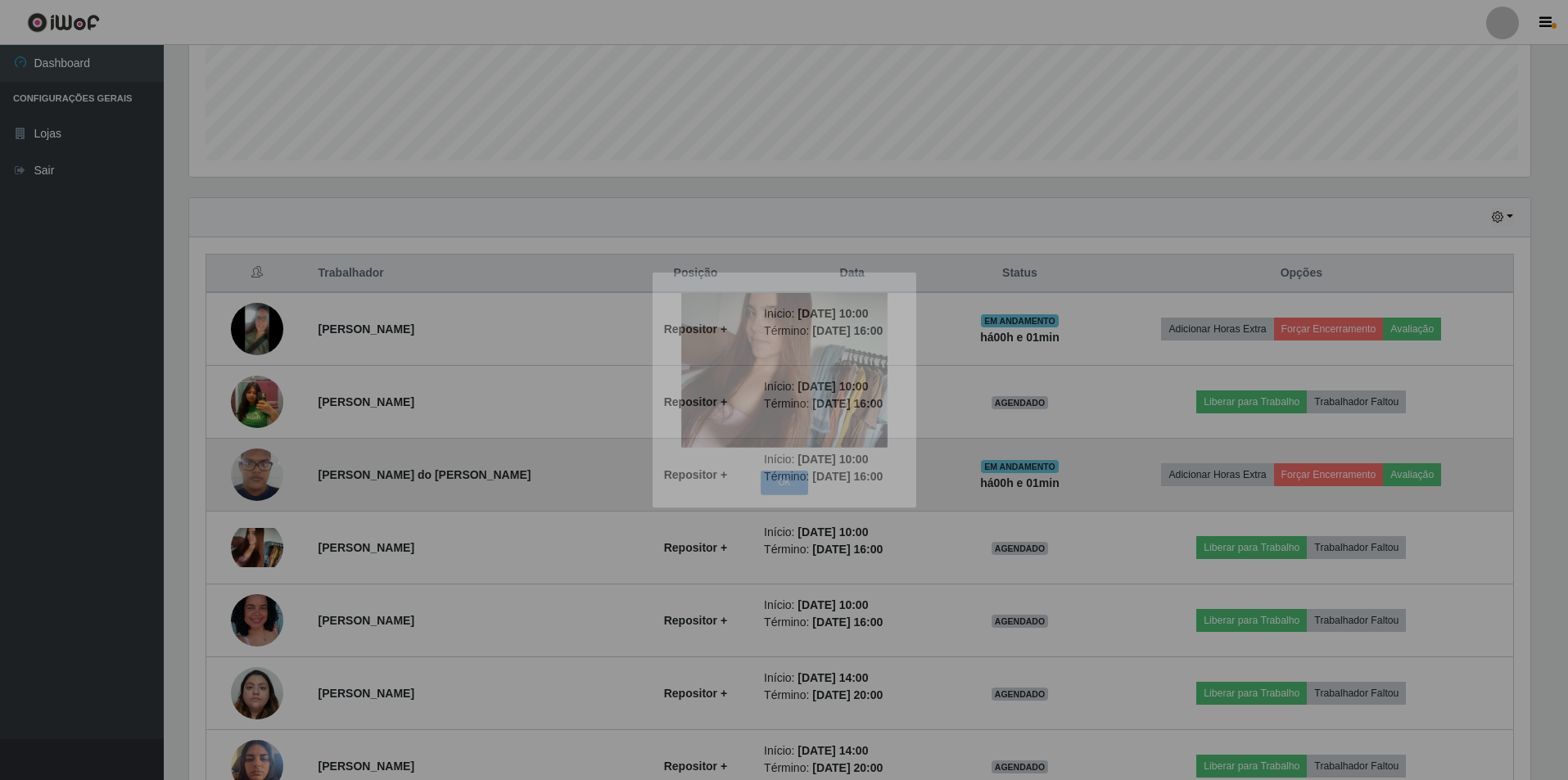
scroll to position [340, 1353]
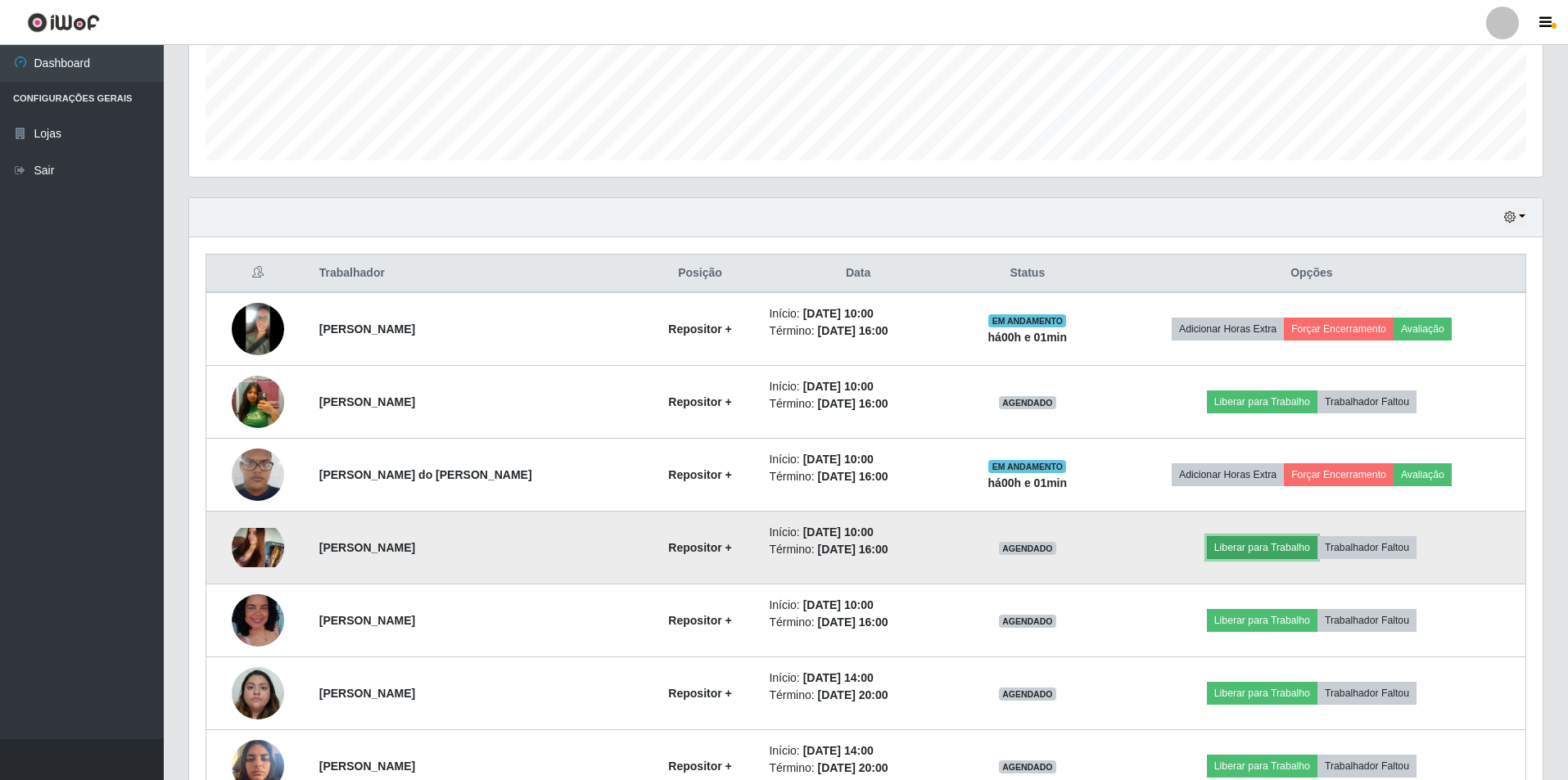
click at [1237, 548] on button "Liberar para Trabalho" at bounding box center [1262, 547] width 111 height 23
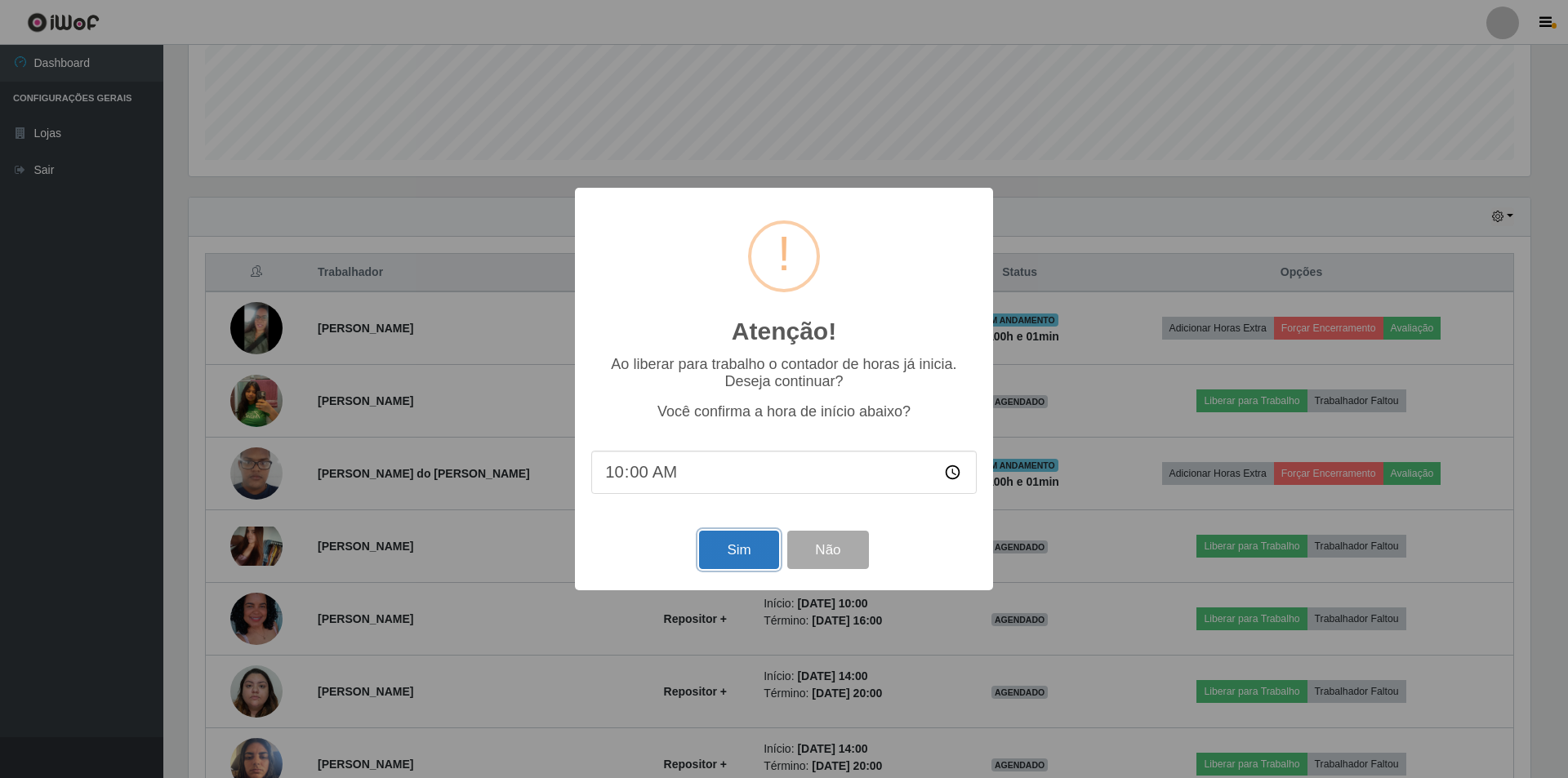
click at [755, 553] on button "Sim" at bounding box center [739, 550] width 79 height 39
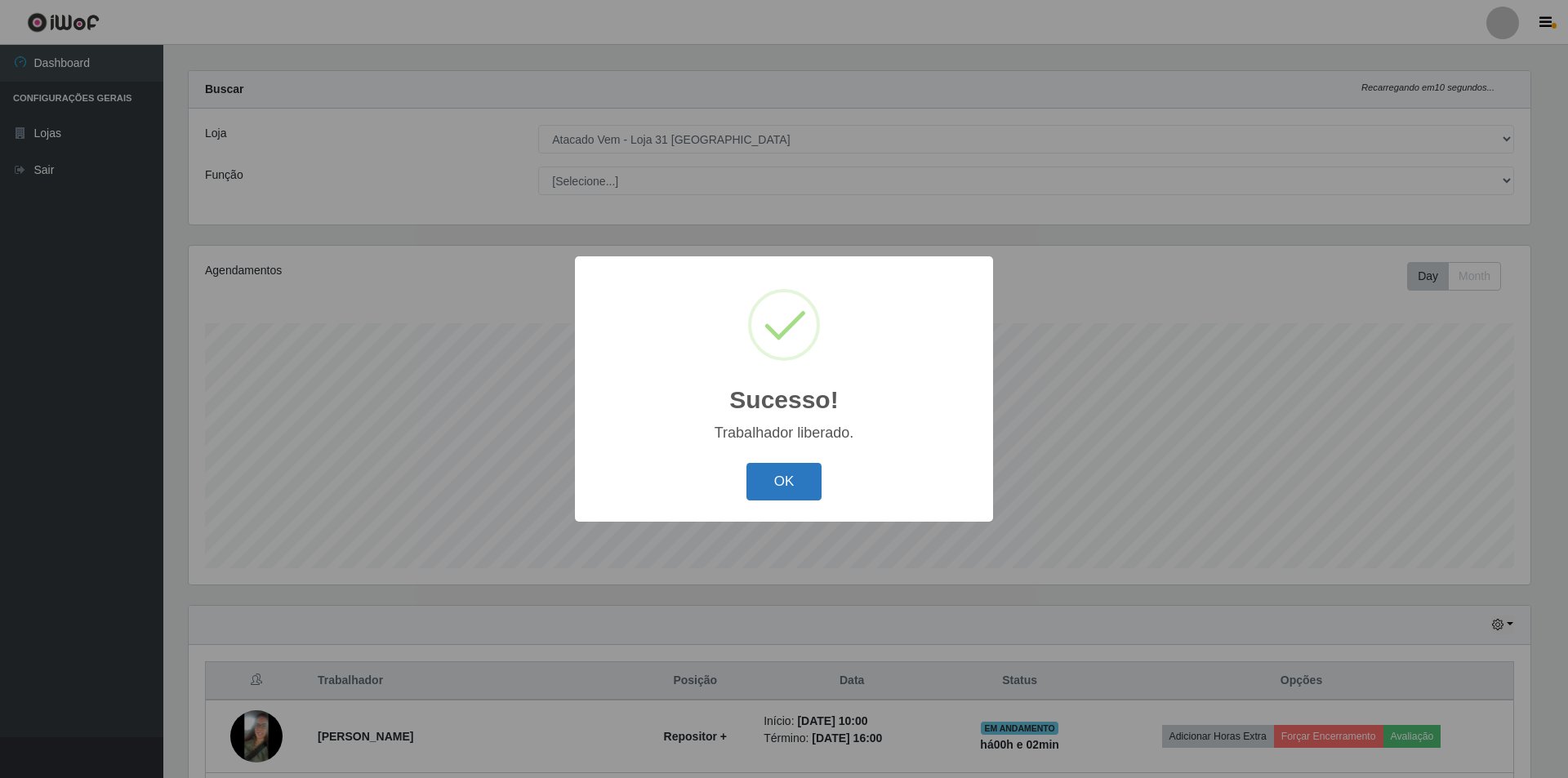
click at [805, 471] on button "OK" at bounding box center [784, 482] width 76 height 39
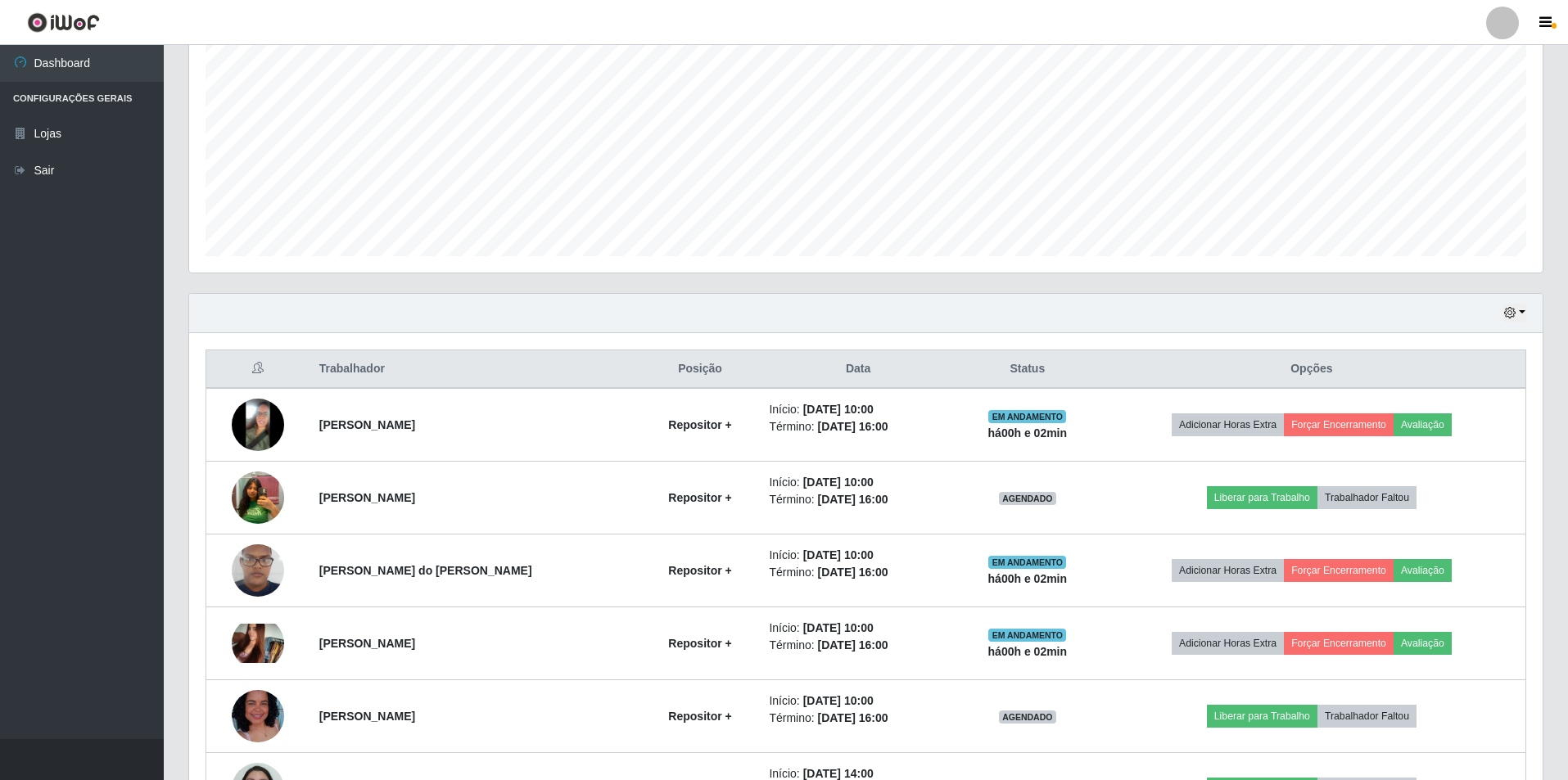
scroll to position [0, 0]
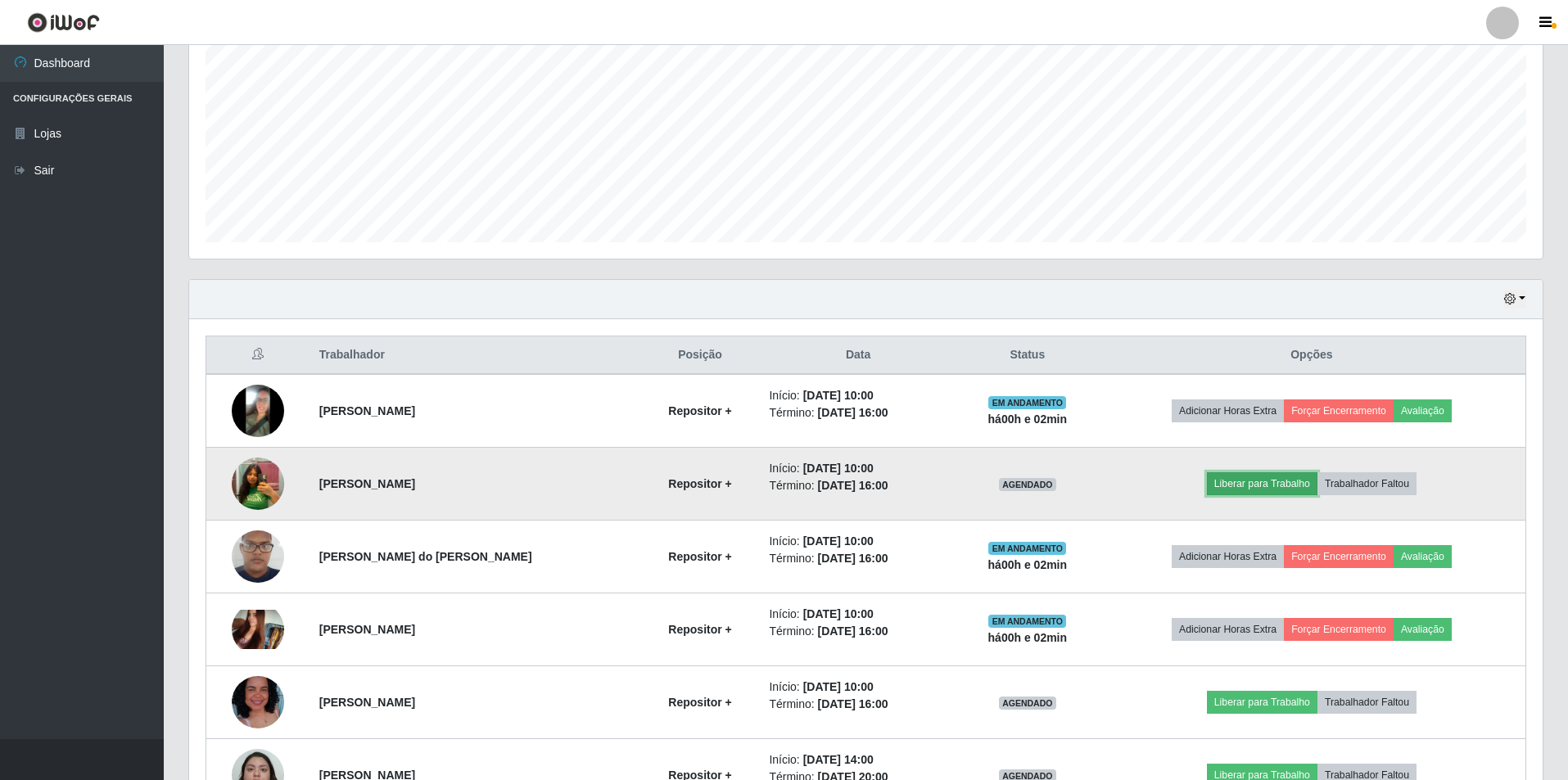
click at [1255, 477] on button "Liberar para Trabalho" at bounding box center [1262, 483] width 111 height 23
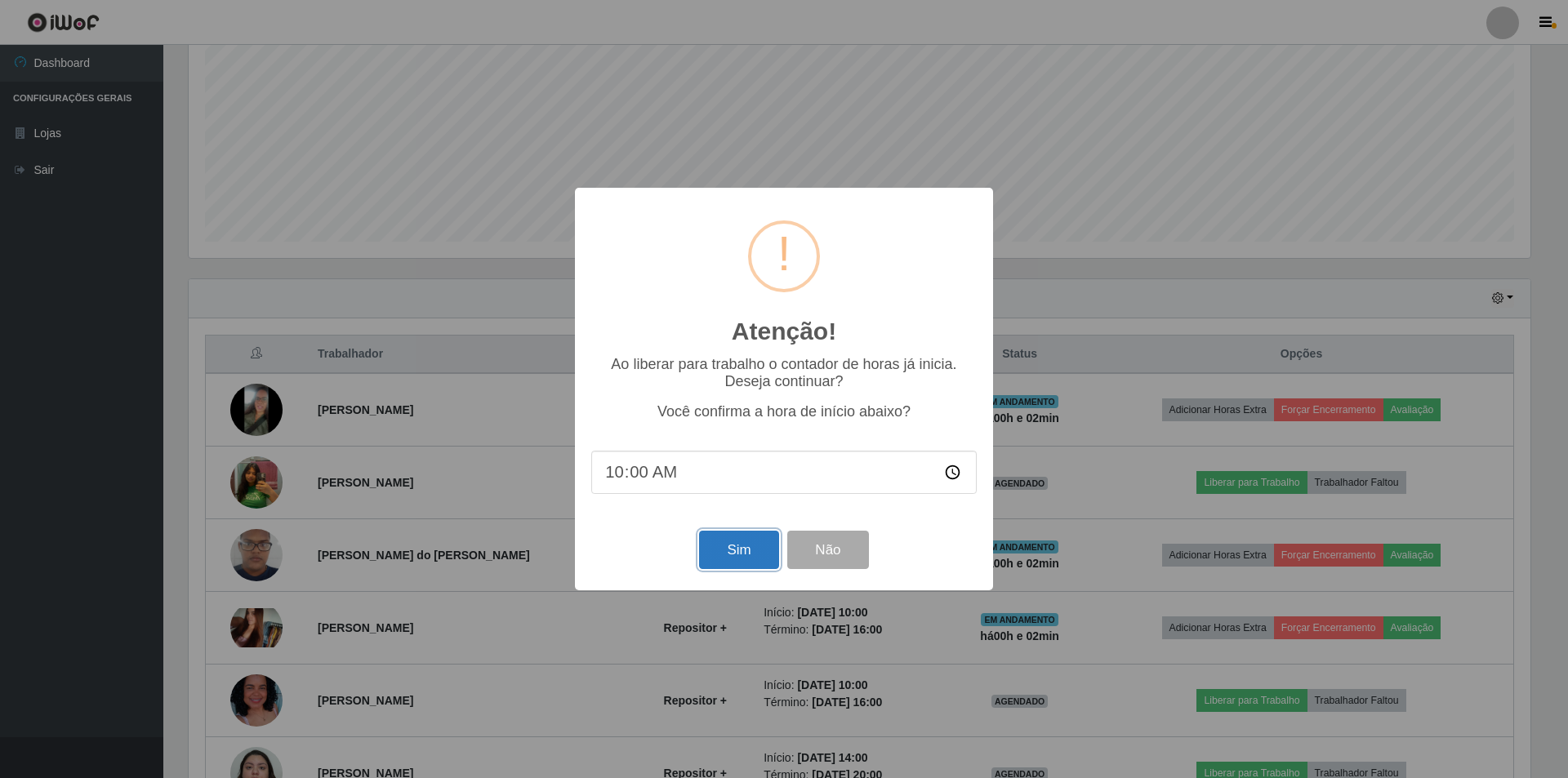
click at [744, 553] on button "Sim" at bounding box center [739, 550] width 79 height 39
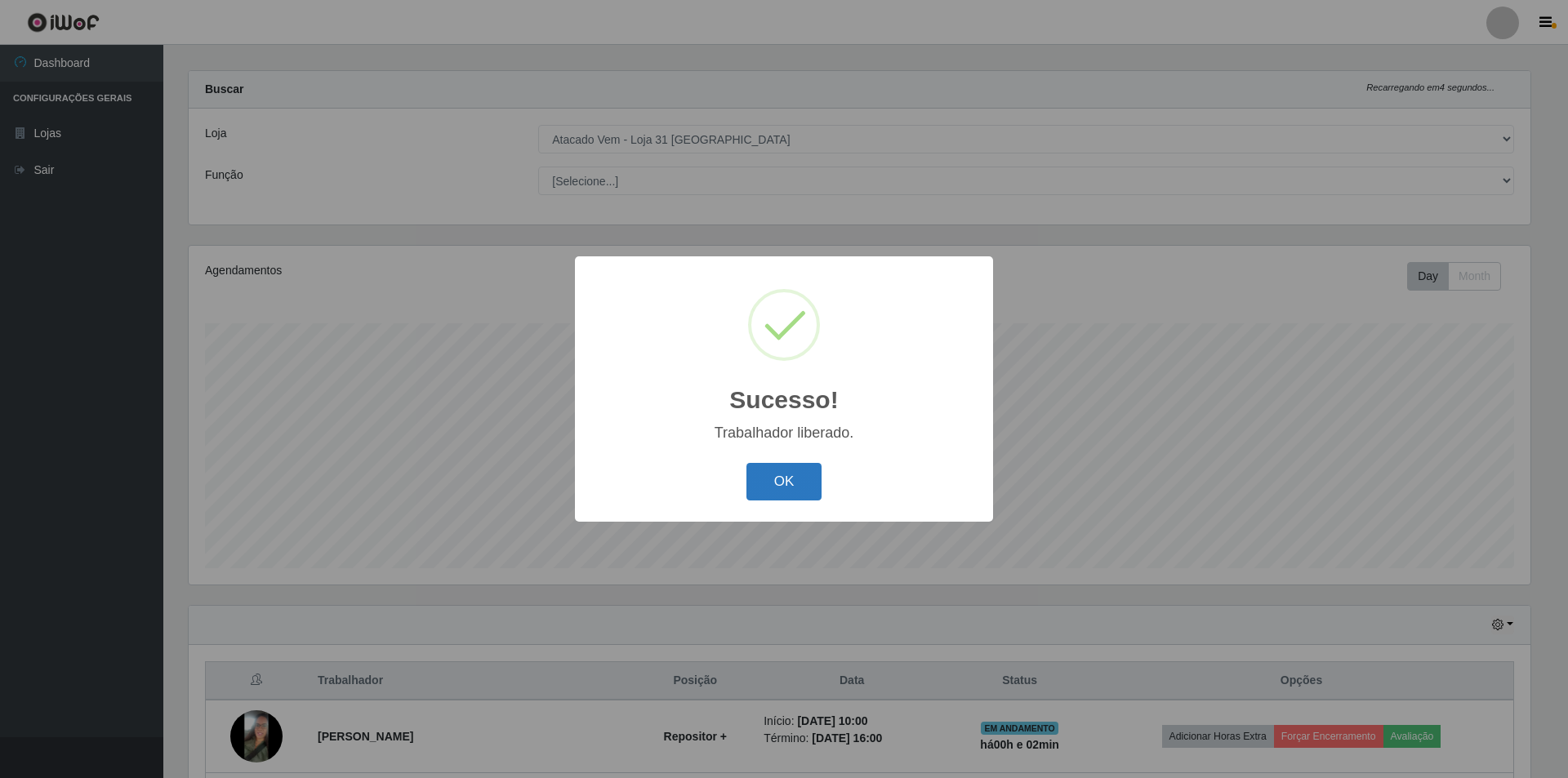
click at [785, 480] on button "OK" at bounding box center [784, 482] width 76 height 39
